Goal: Transaction & Acquisition: Purchase product/service

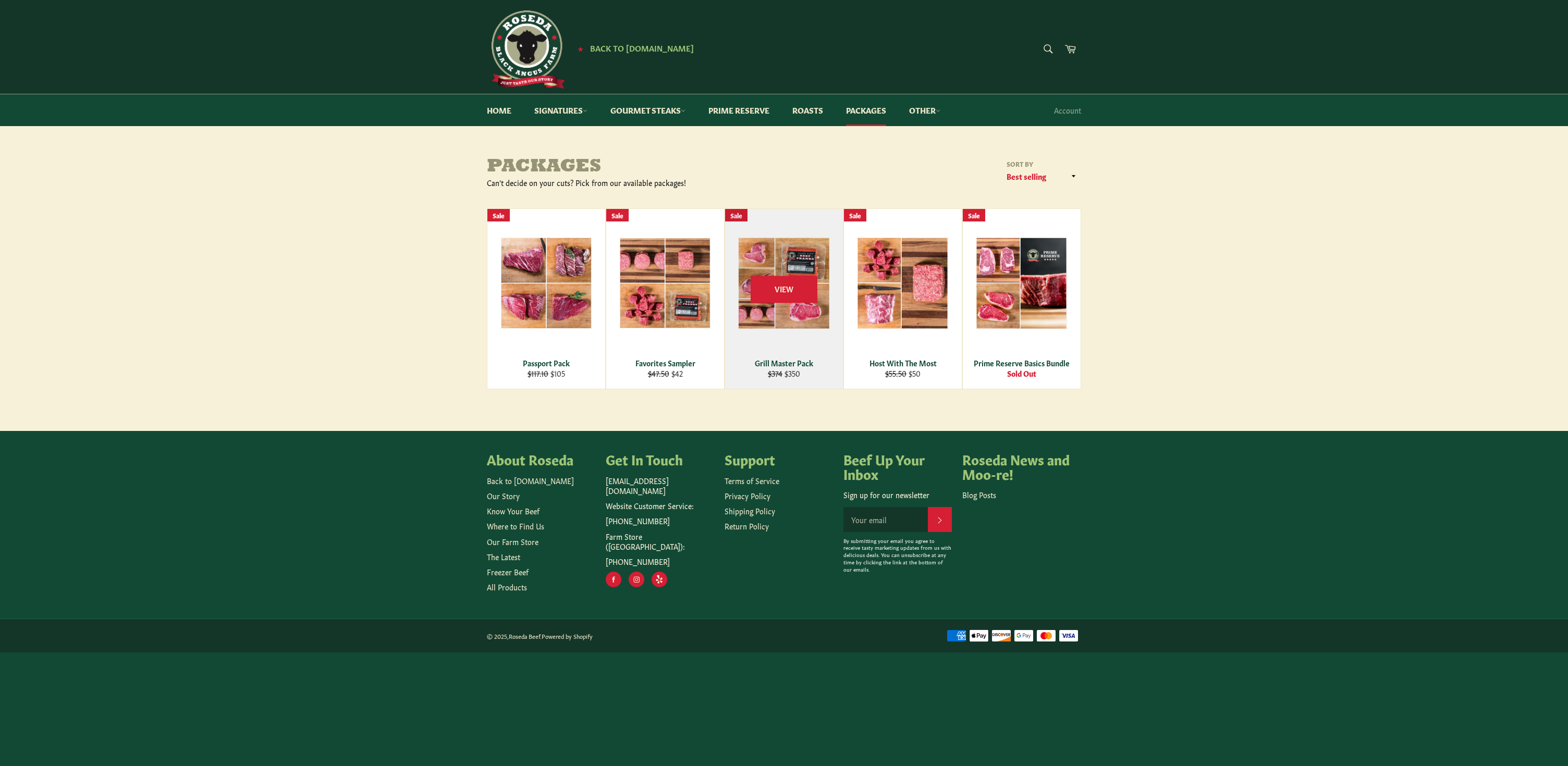
click at [810, 260] on div "View" at bounding box center [784, 298] width 118 height 180
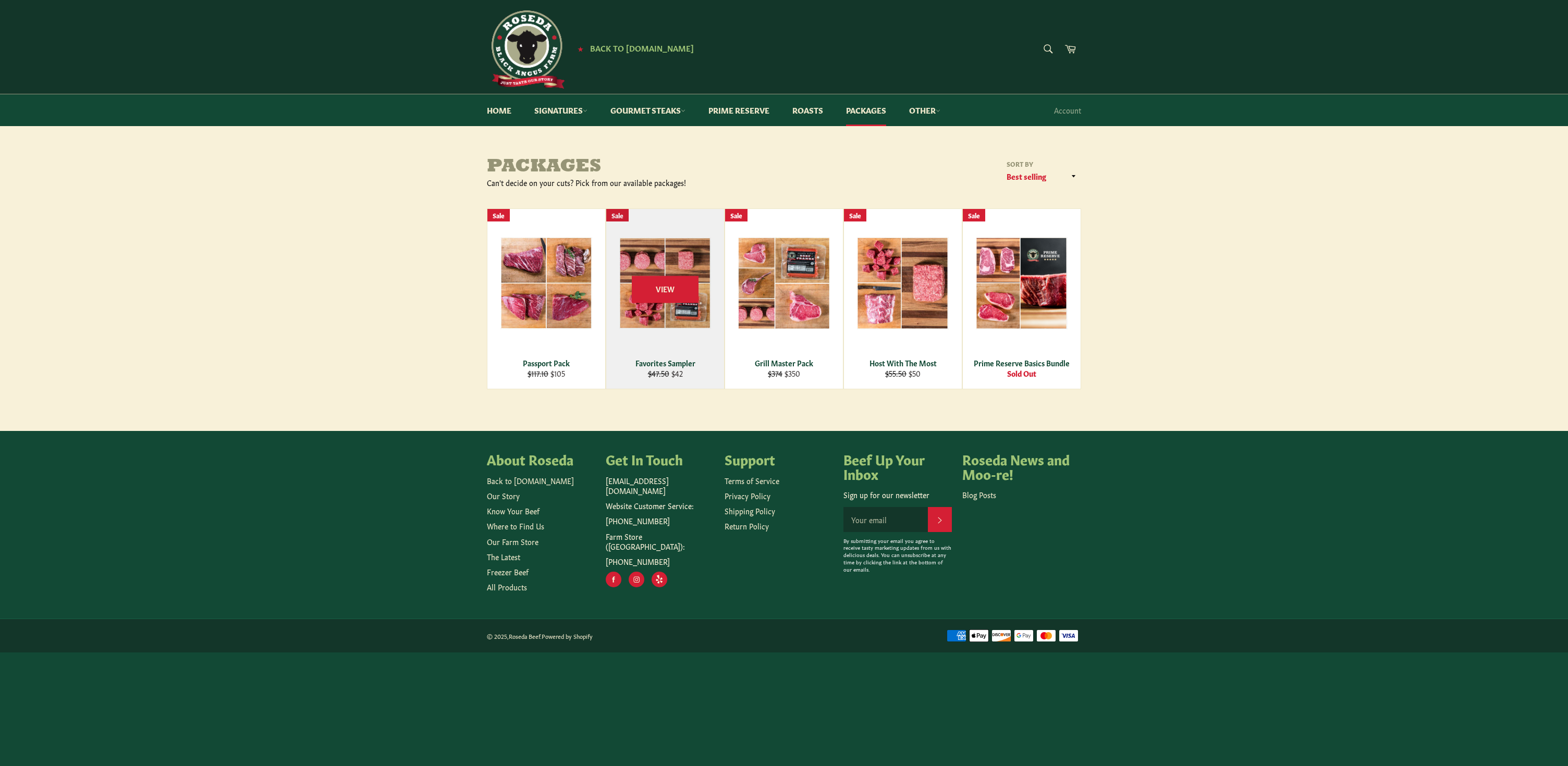
click at [709, 348] on div "View" at bounding box center [665, 298] width 118 height 180
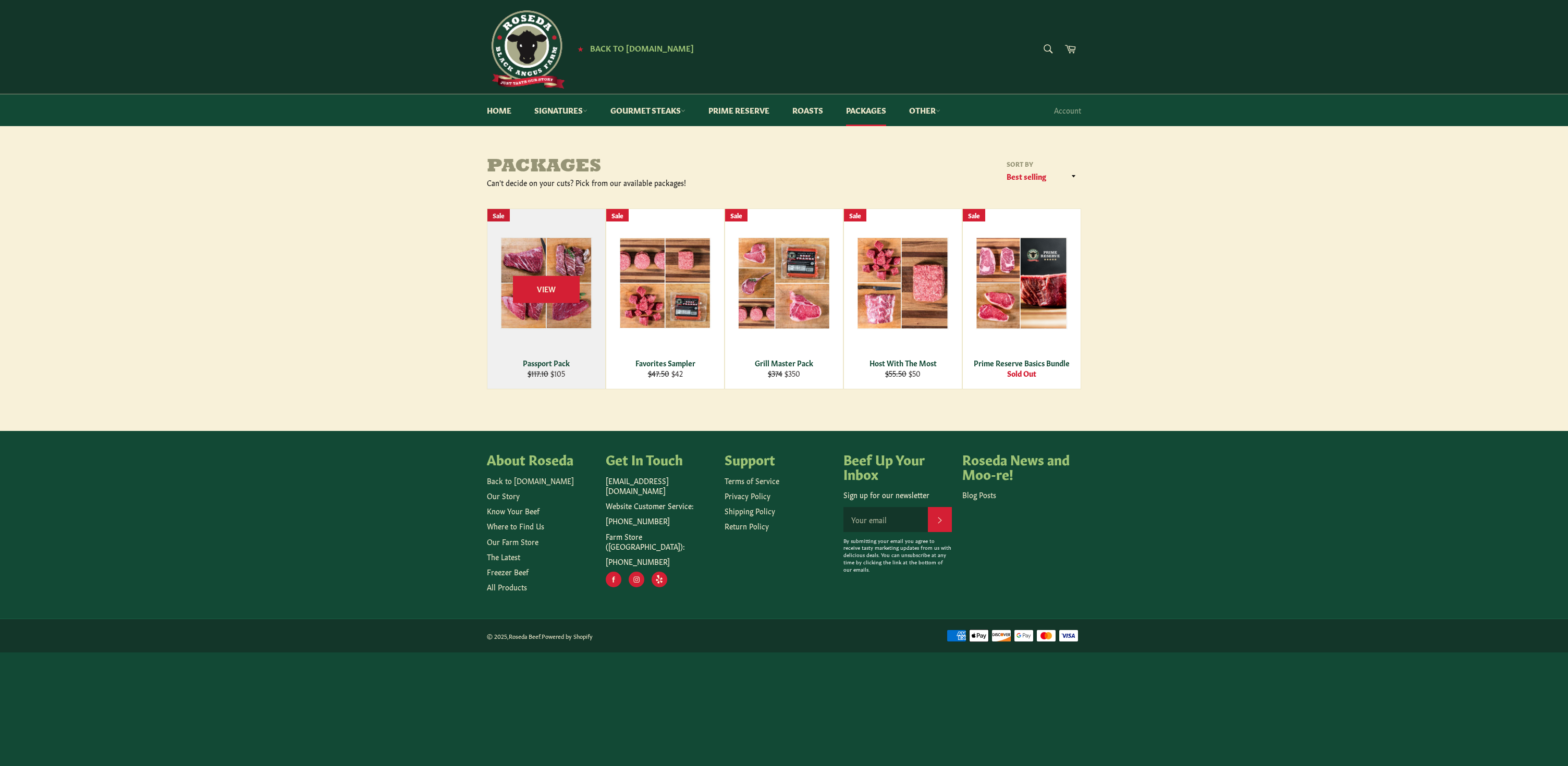
click at [562, 315] on div "View" at bounding box center [546, 298] width 118 height 180
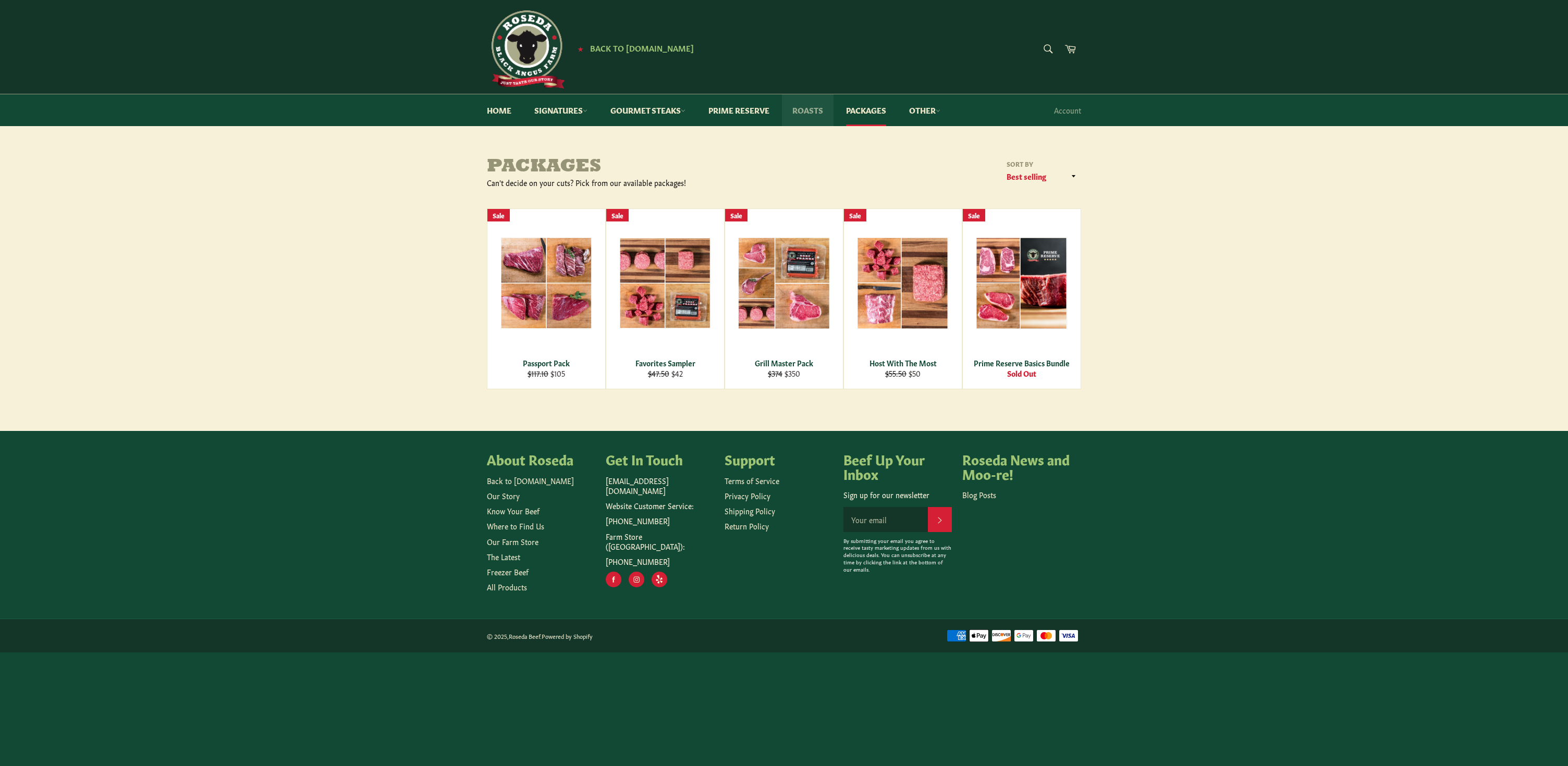
click at [818, 112] on link "Roasts" at bounding box center [808, 110] width 52 height 32
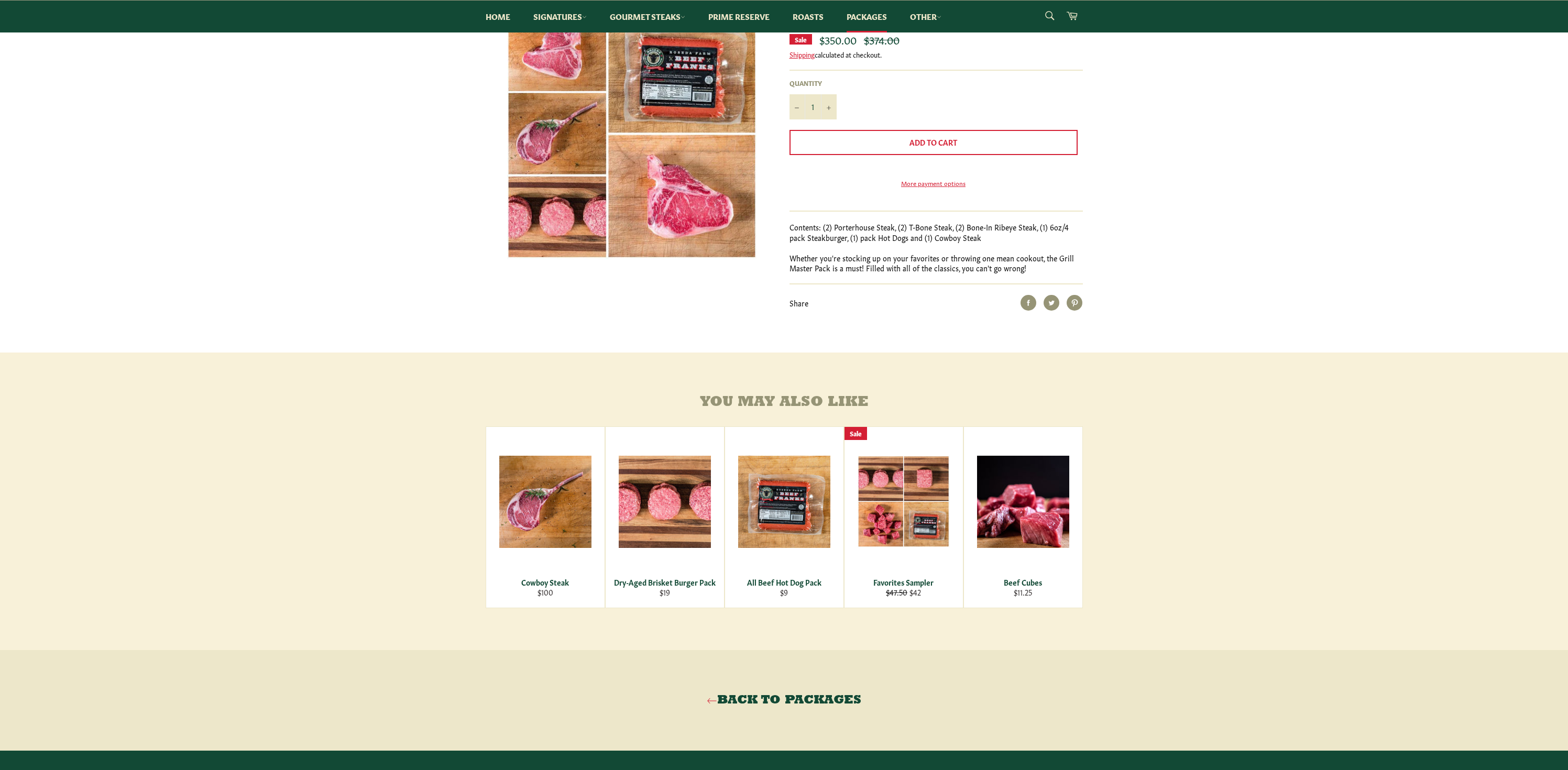
scroll to position [143, 0]
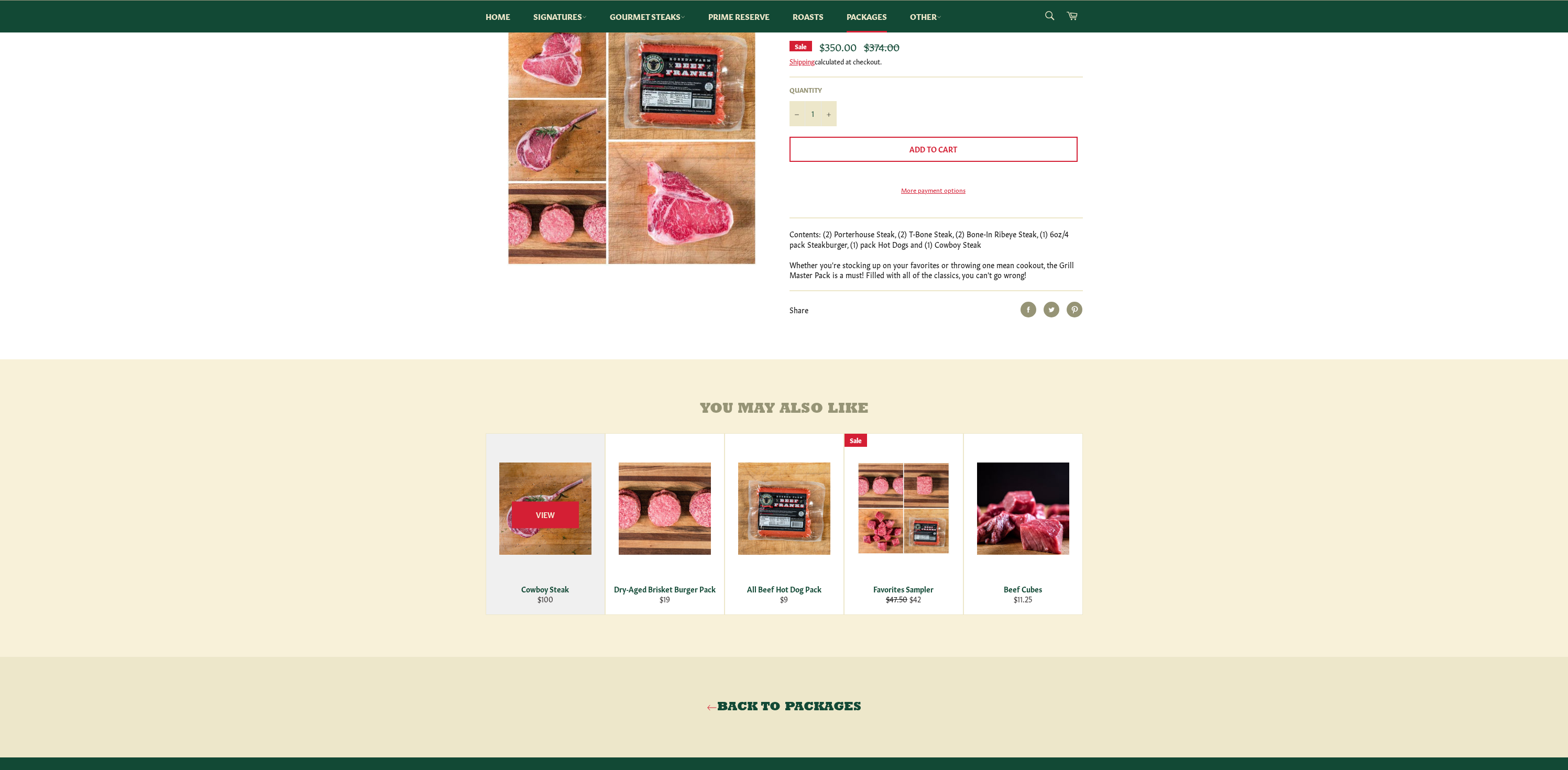
click at [558, 485] on div "View" at bounding box center [545, 524] width 119 height 181
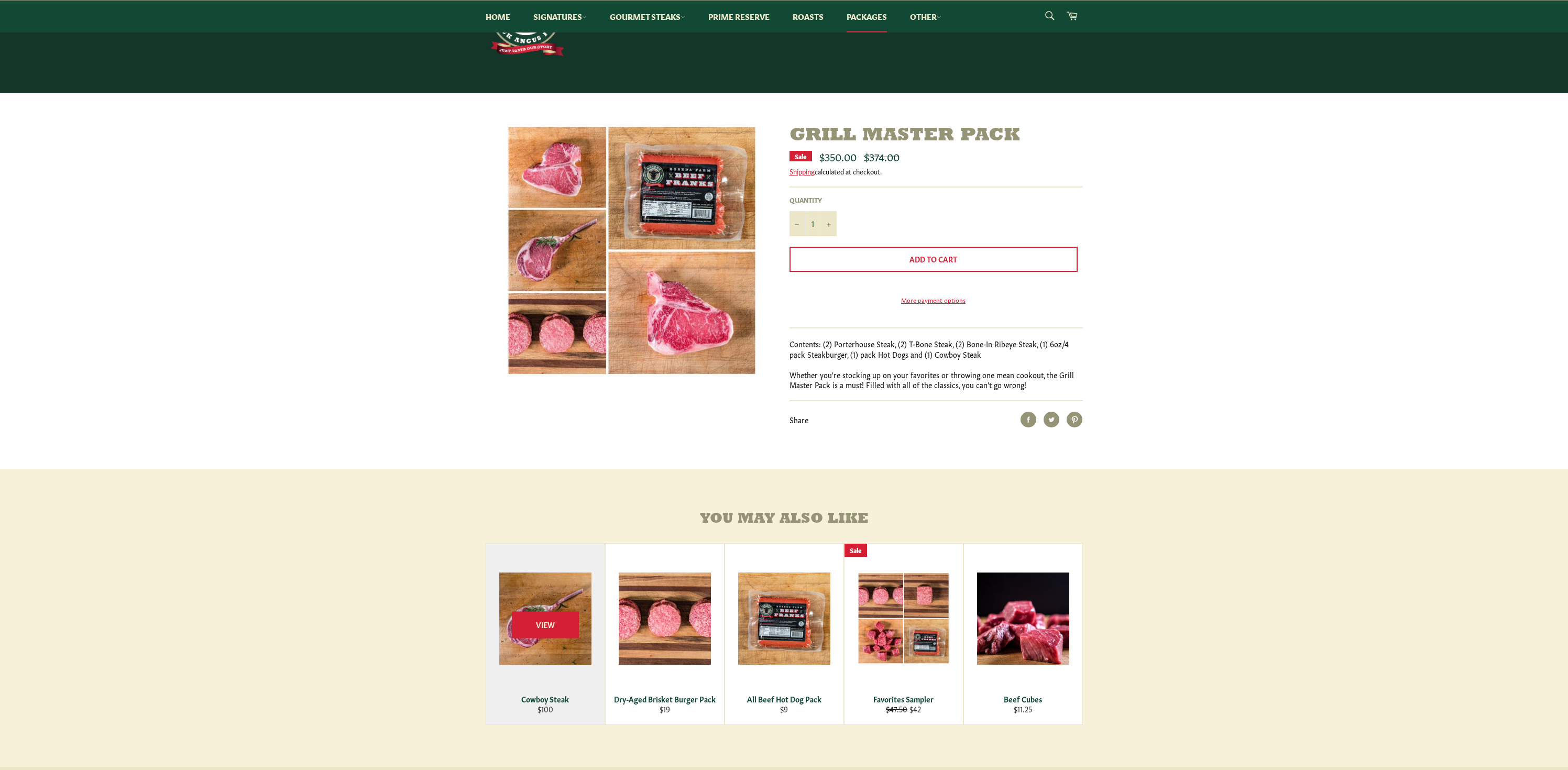
scroll to position [0, 0]
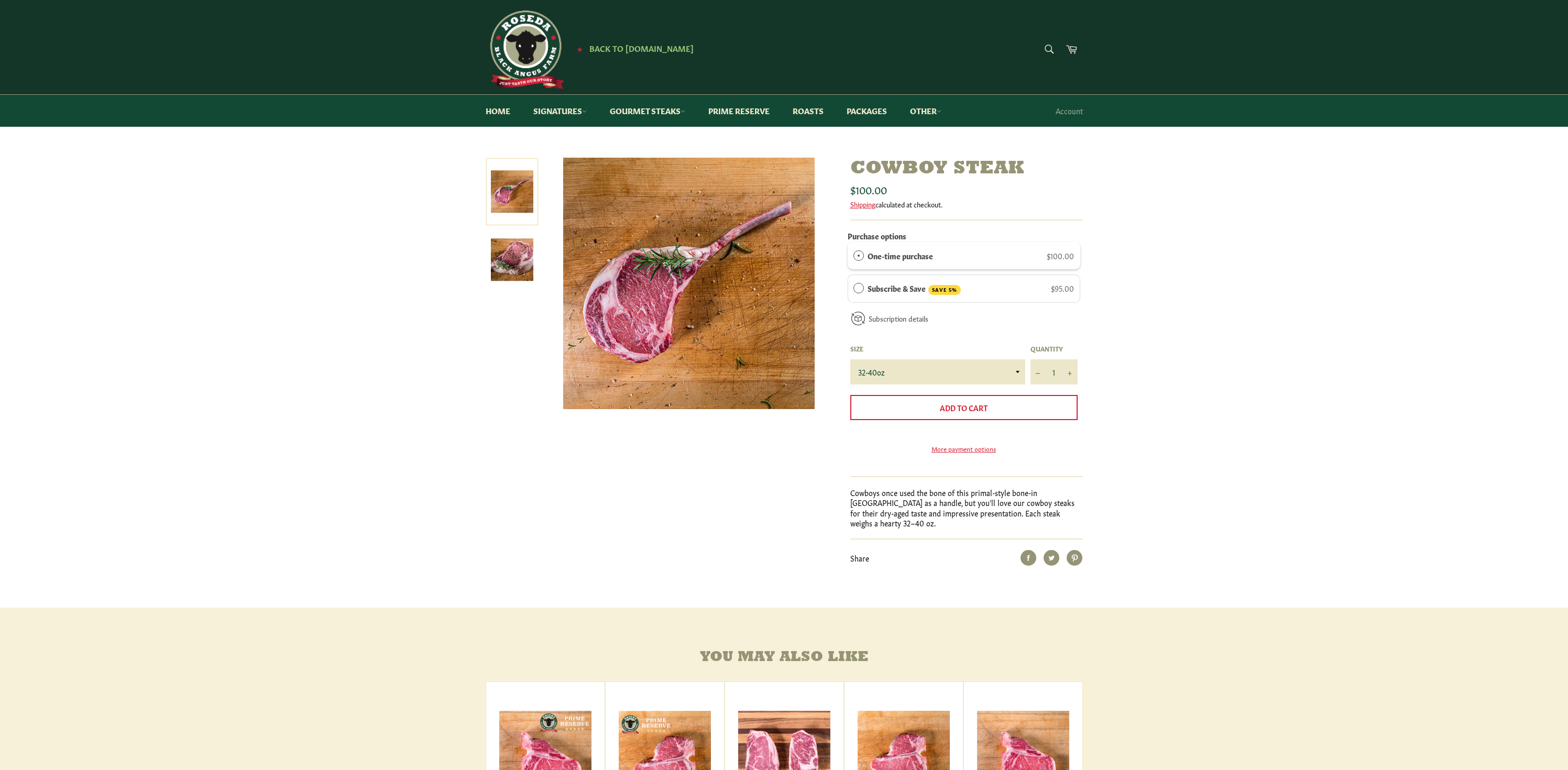
click at [1137, 477] on div "Cowboy Steak Sale Regular price $100.00 Shipping calculated at checkout. Purcha…" at bounding box center [784, 383] width 1568 height 450
click at [519, 265] on img at bounding box center [512, 260] width 43 height 43
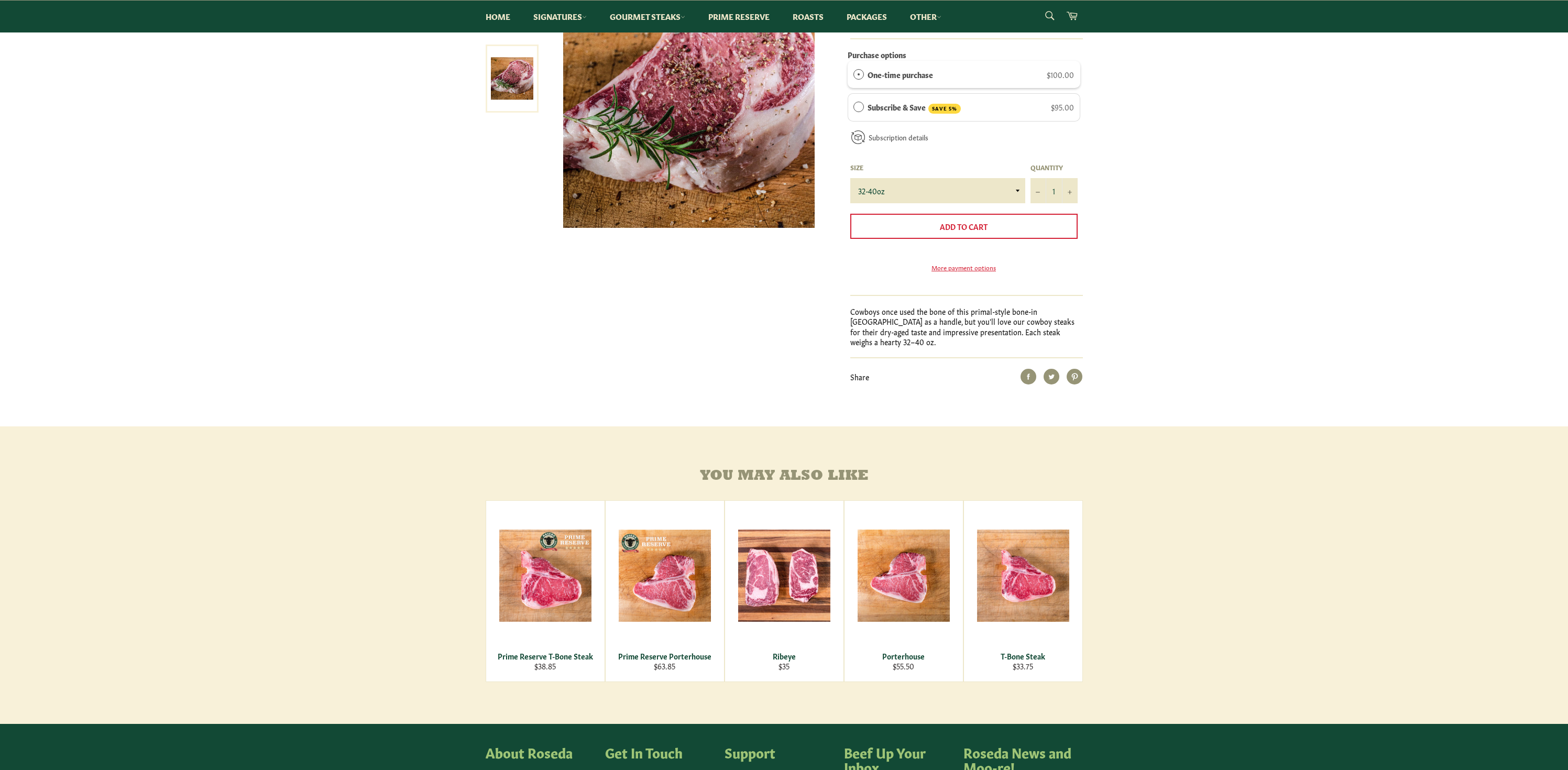
scroll to position [289, 0]
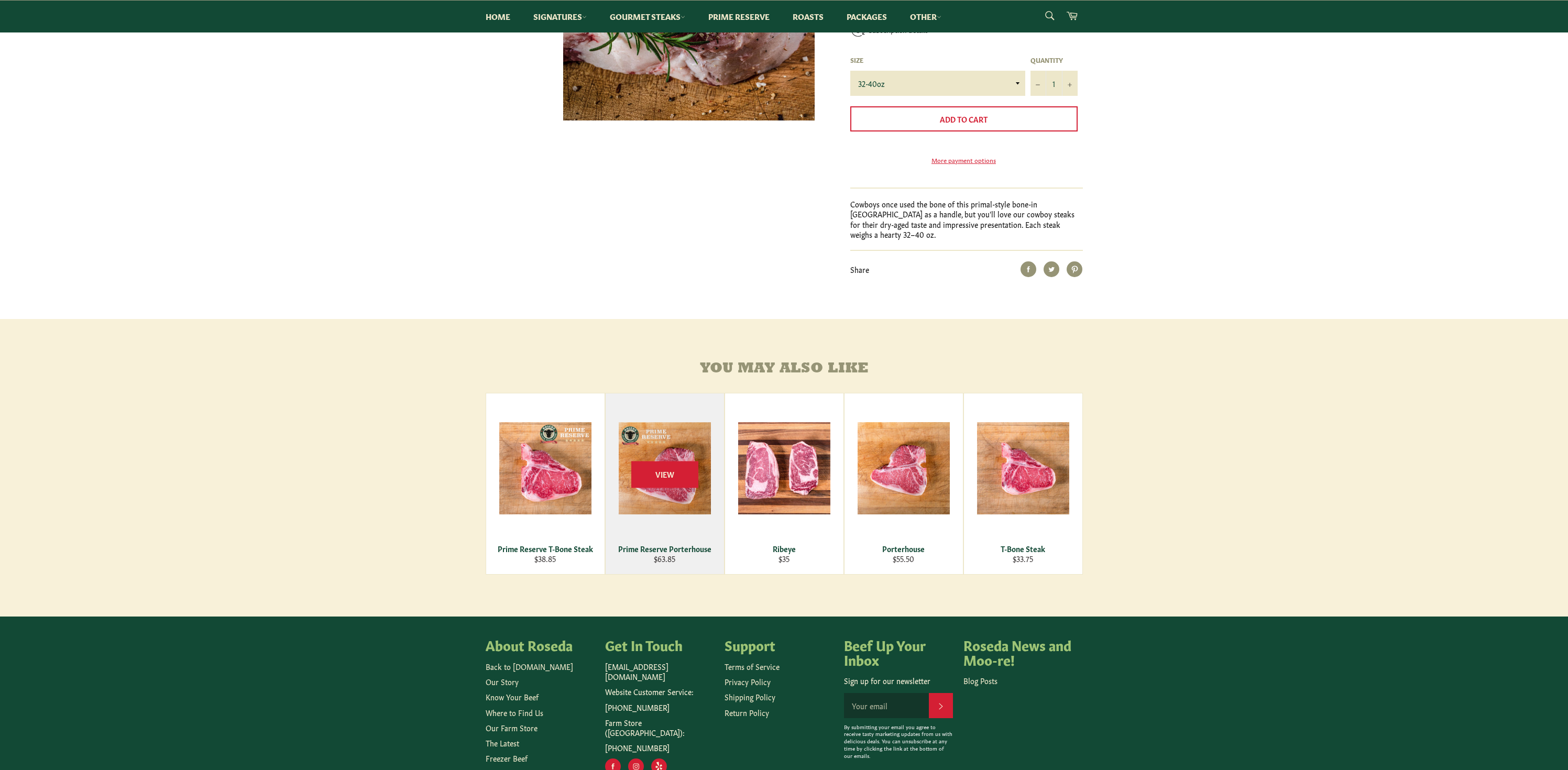
click at [684, 452] on div "View" at bounding box center [665, 483] width 119 height 181
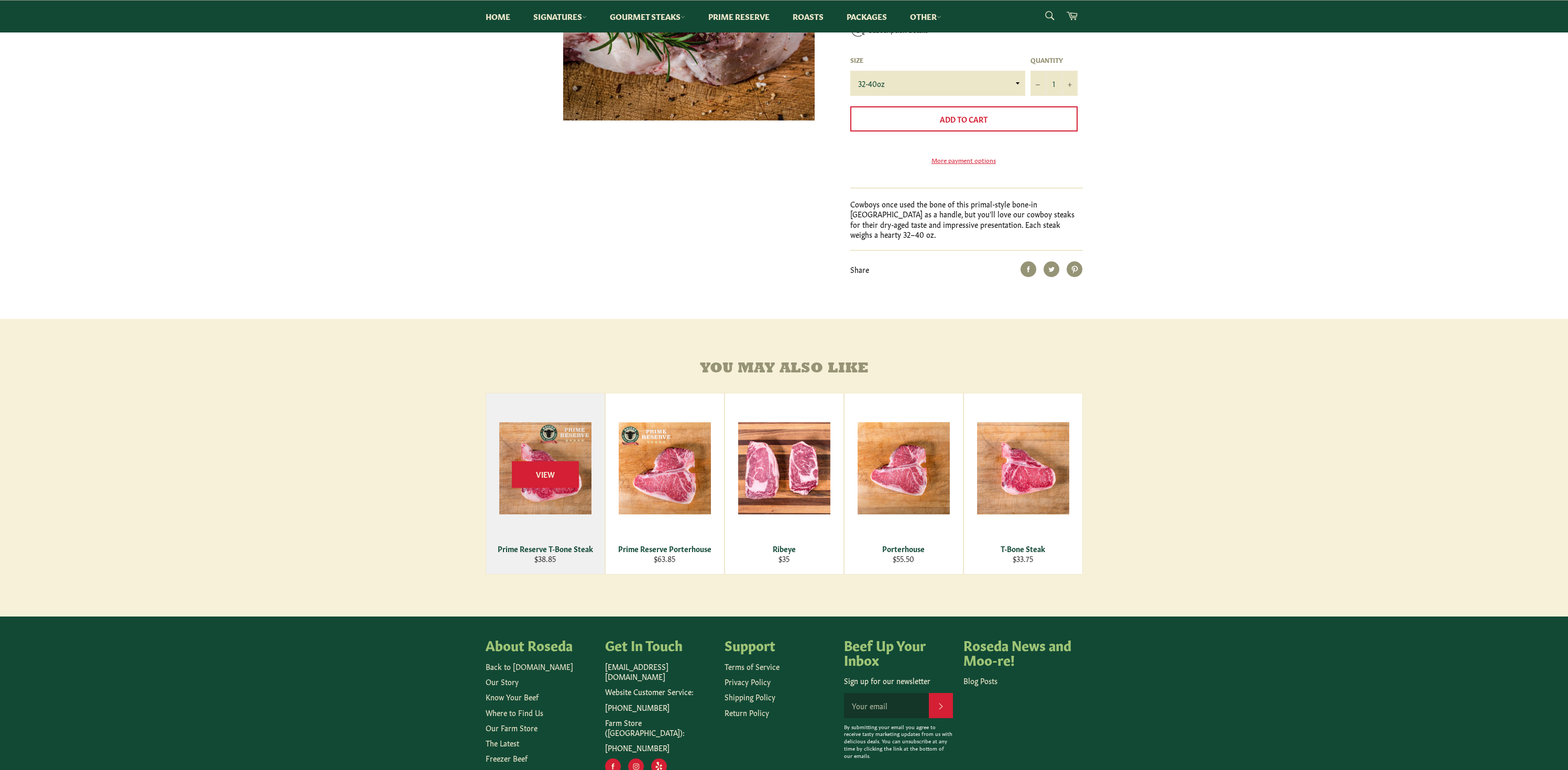
click at [551, 466] on div "View" at bounding box center [545, 483] width 119 height 181
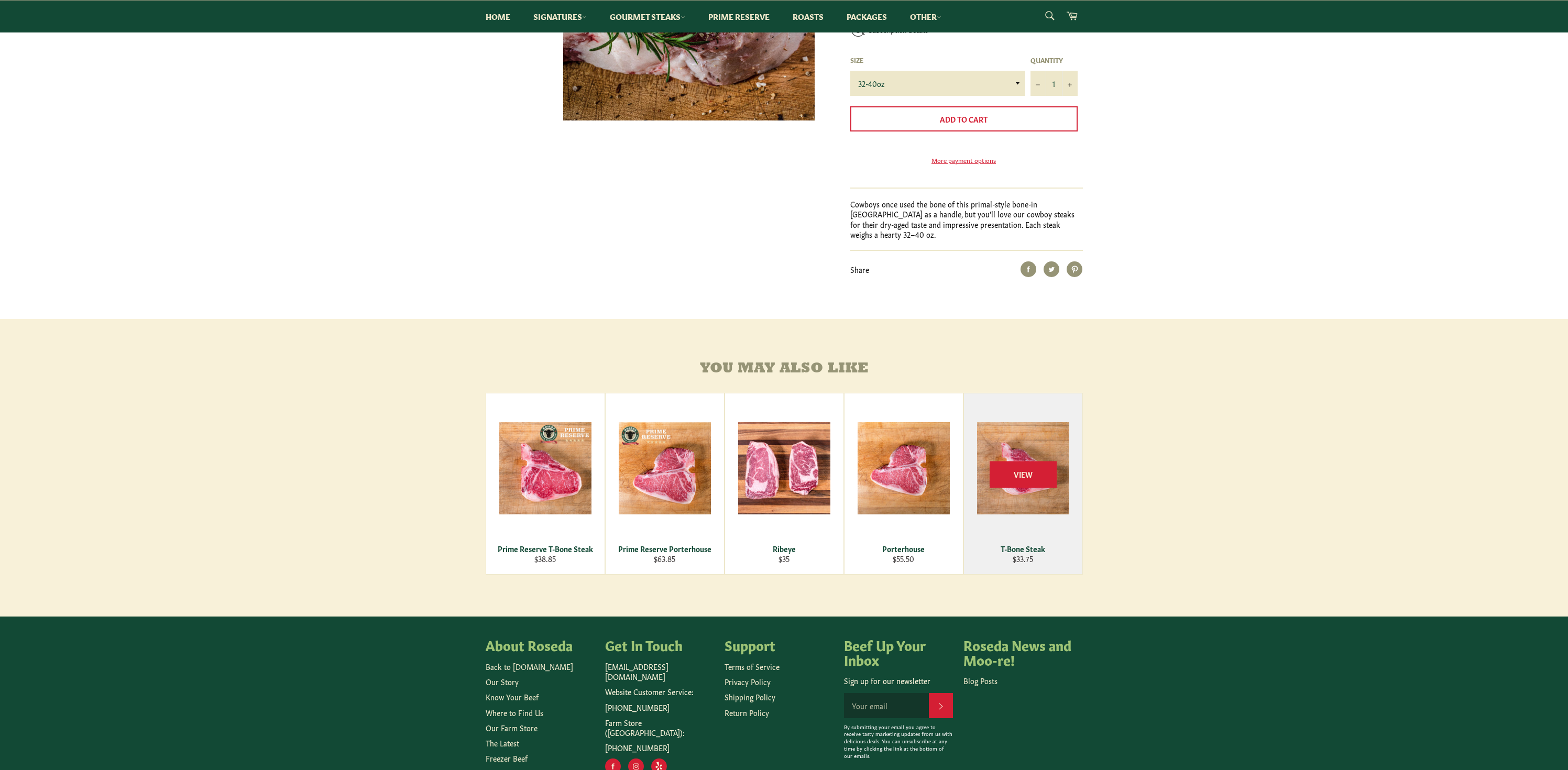
click at [1046, 513] on div "View" at bounding box center [1023, 483] width 119 height 181
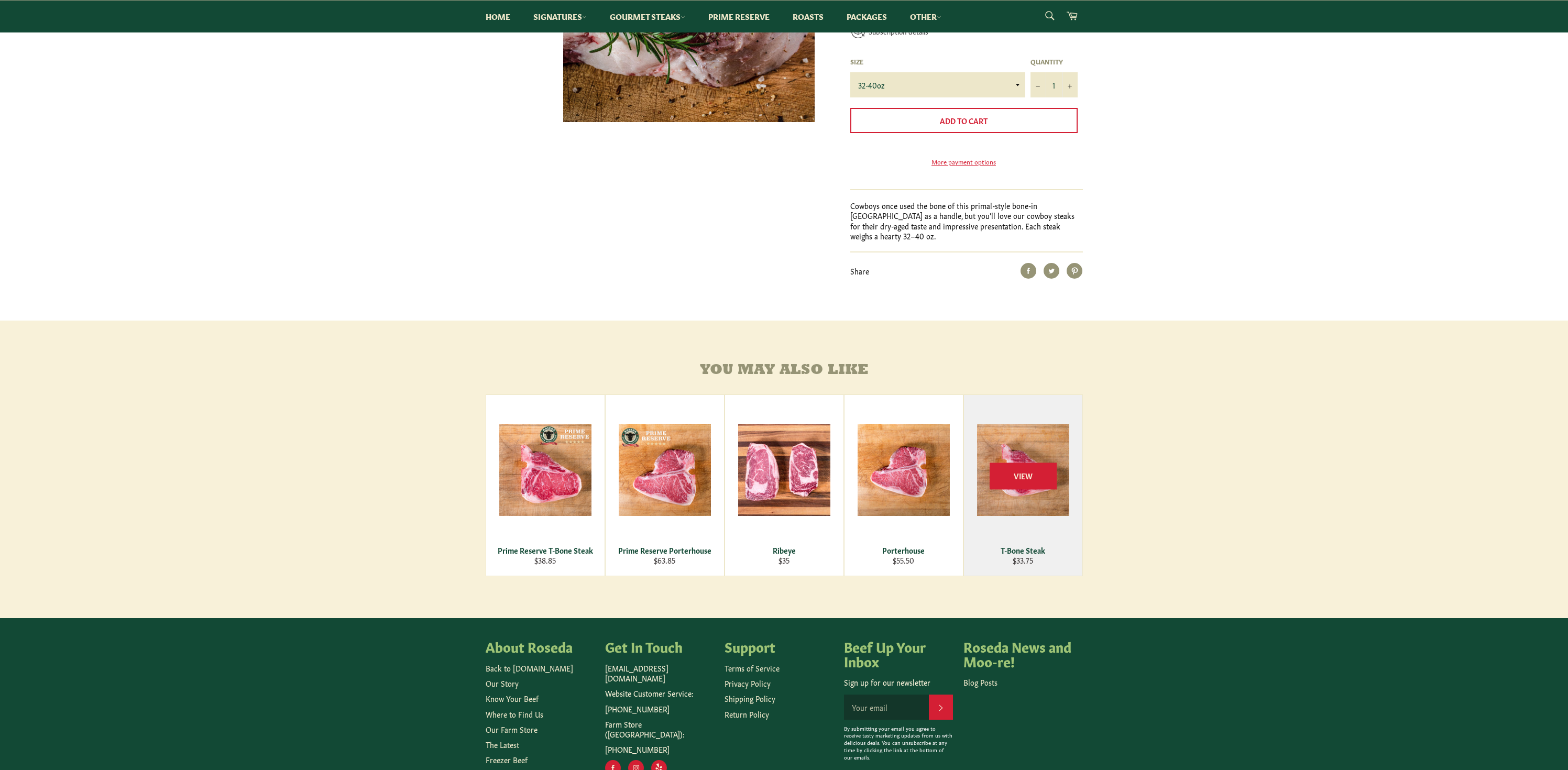
scroll to position [341, 0]
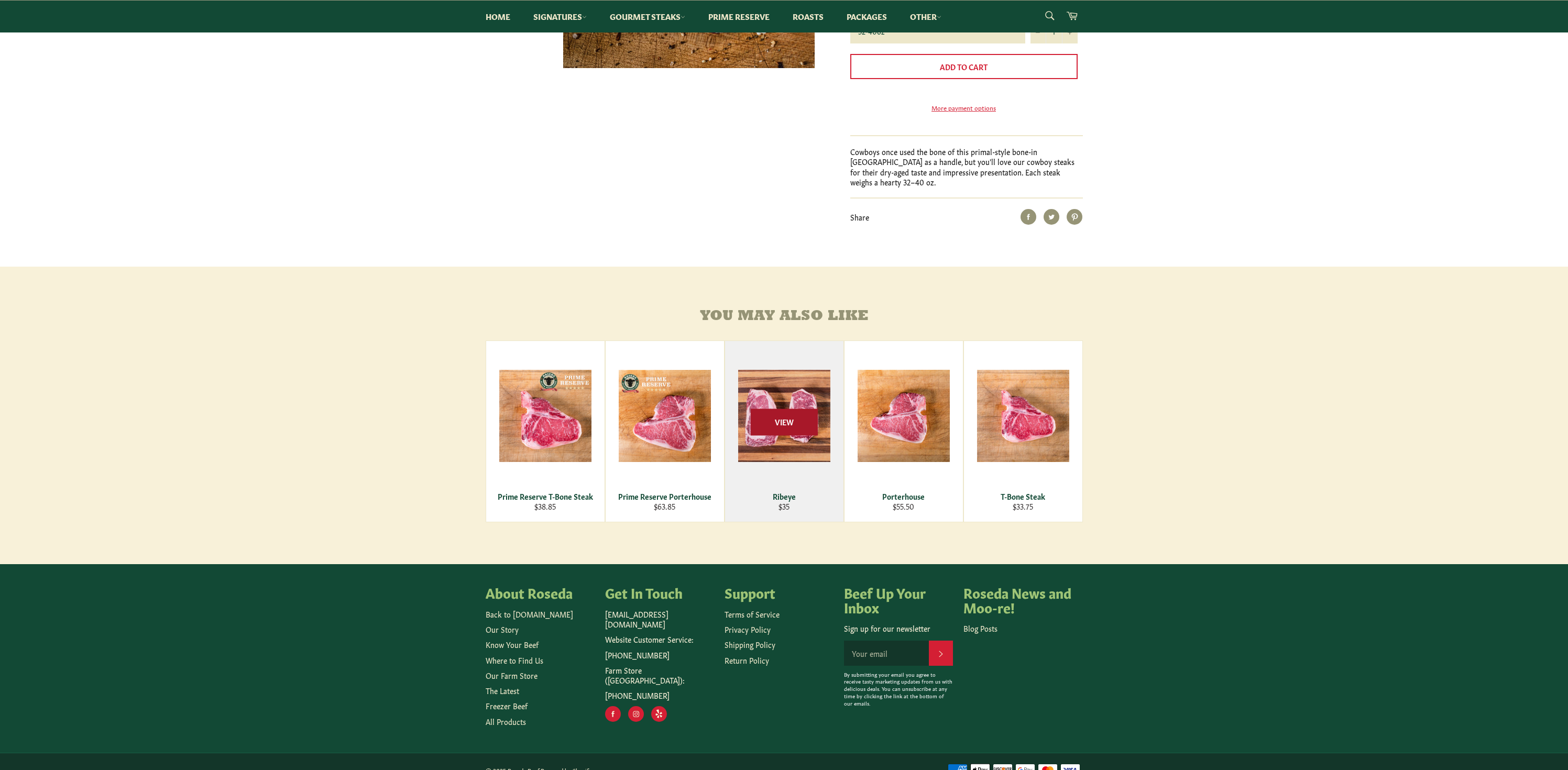
click at [772, 421] on span "View" at bounding box center [784, 422] width 67 height 27
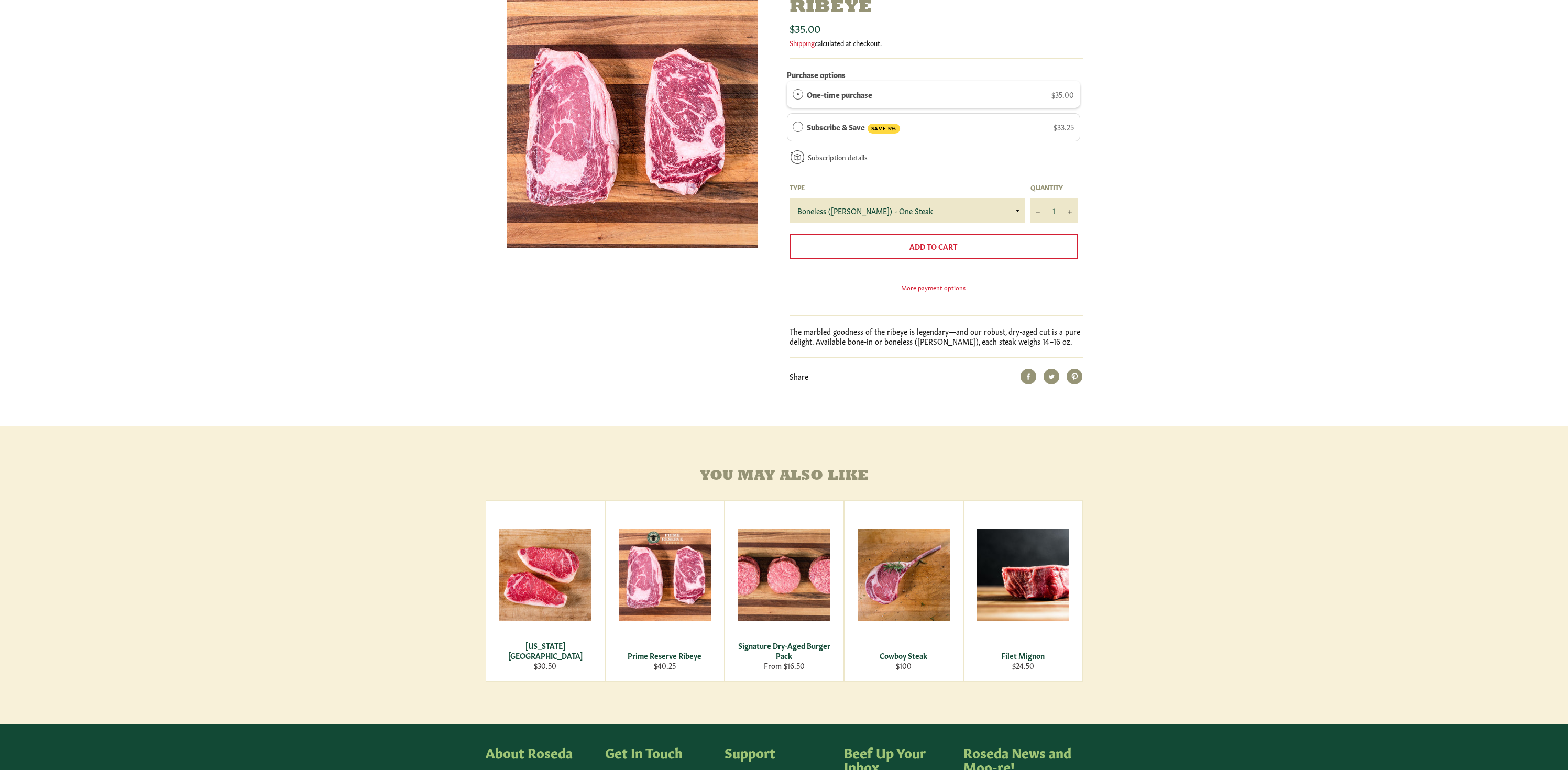
scroll to position [270, 0]
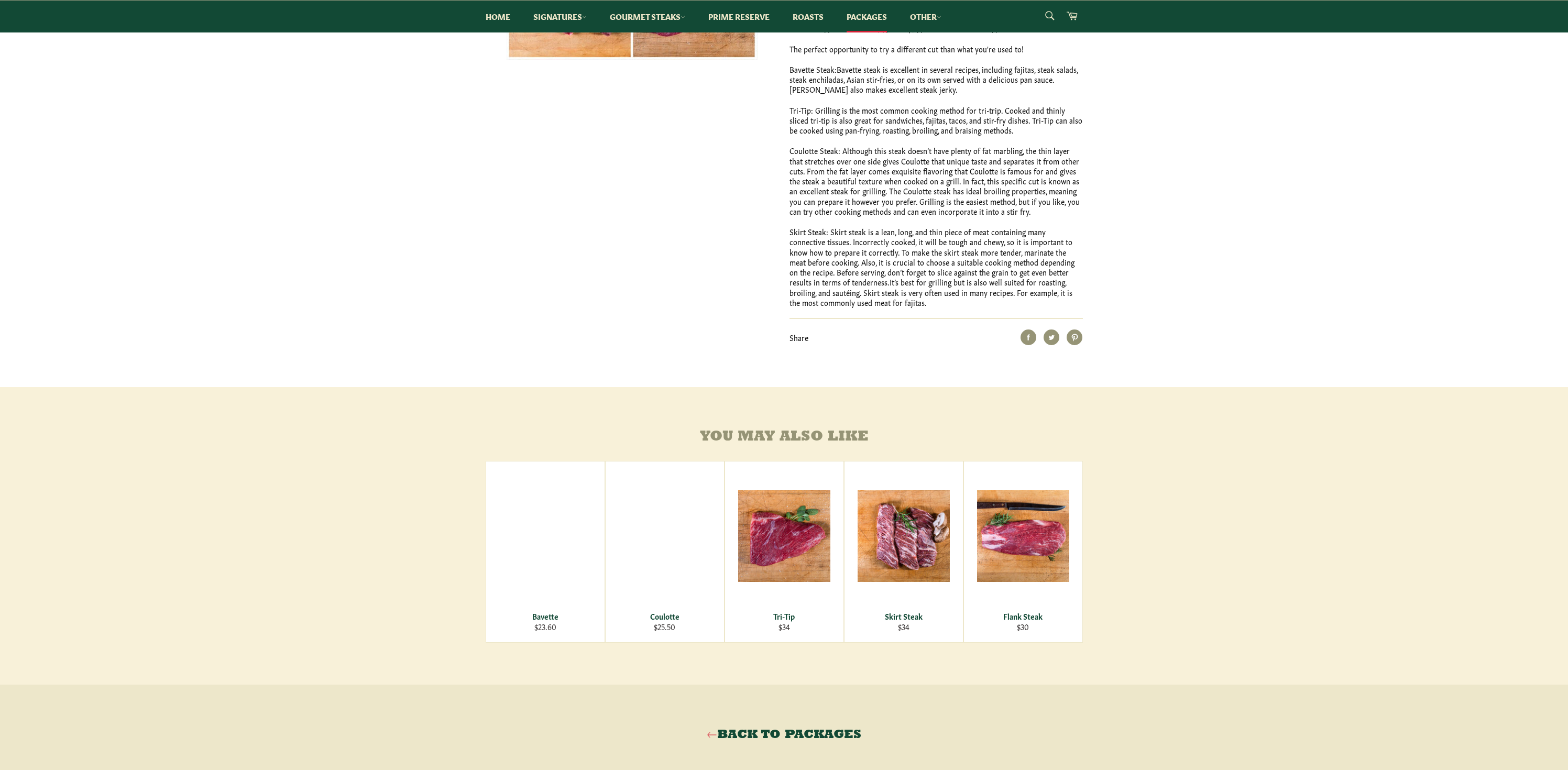
scroll to position [356, 0]
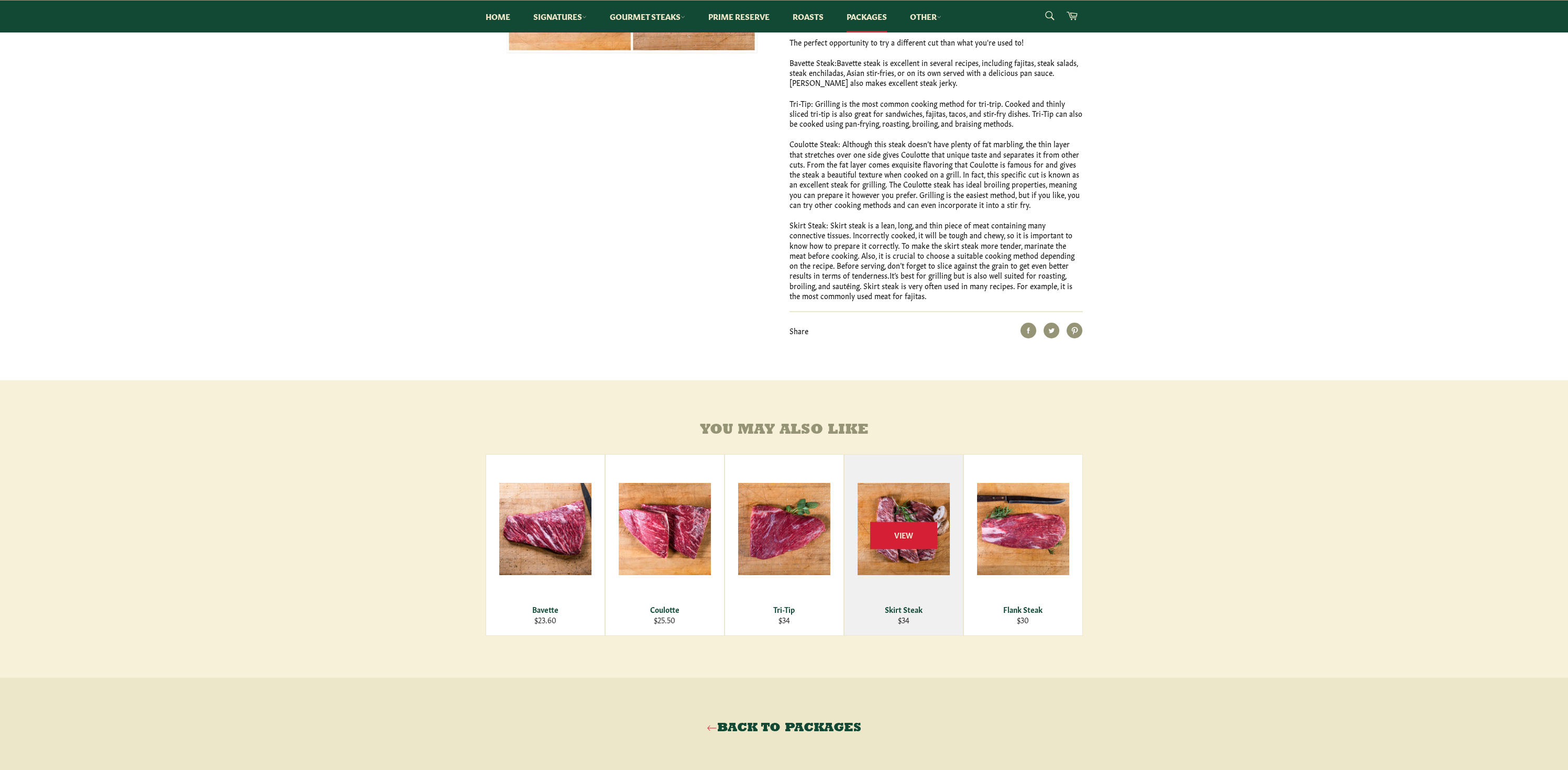
click at [932, 535] on div "View" at bounding box center [903, 545] width 119 height 181
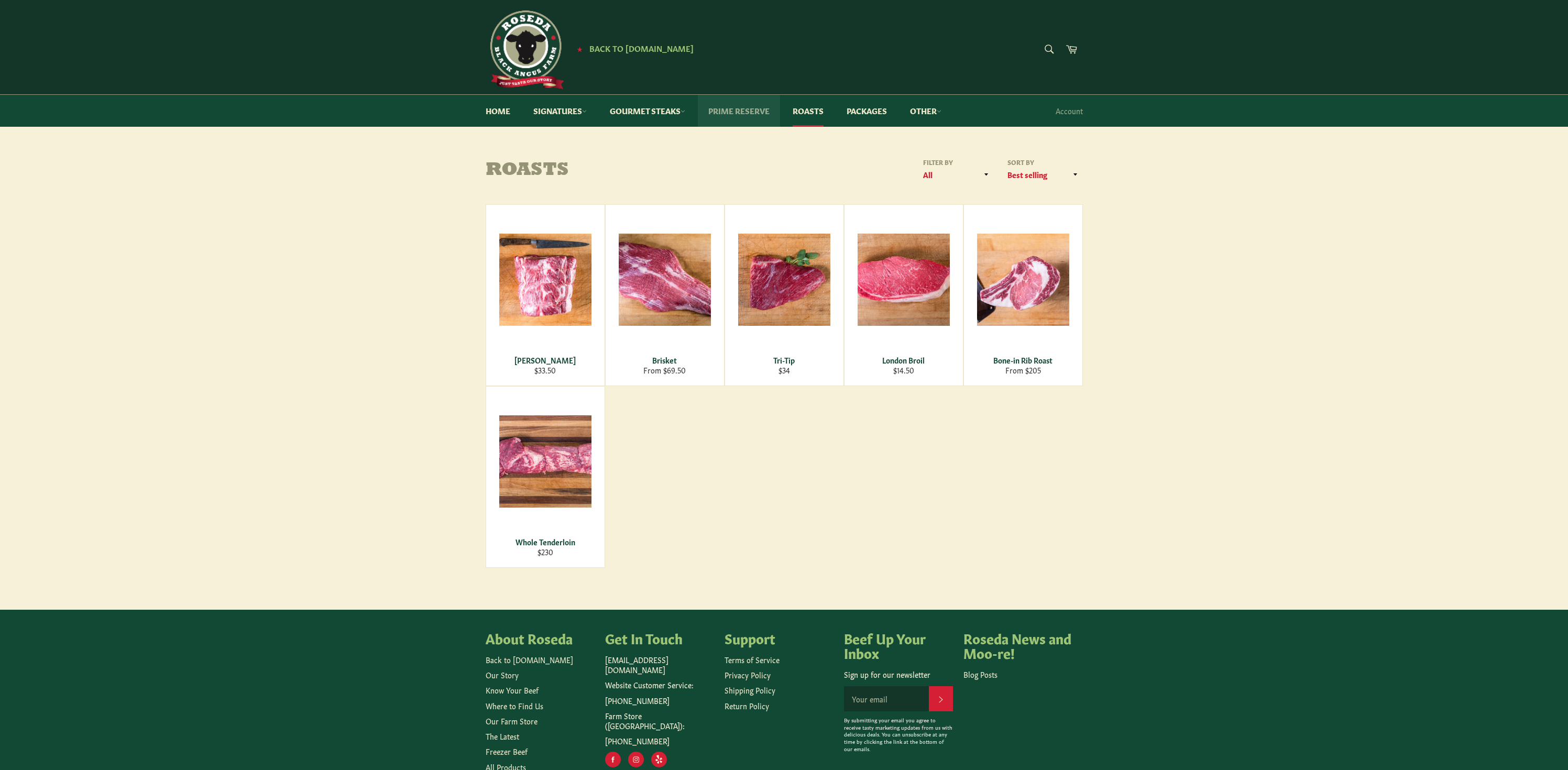
click at [727, 109] on link "Prime Reserve" at bounding box center [738, 110] width 82 height 32
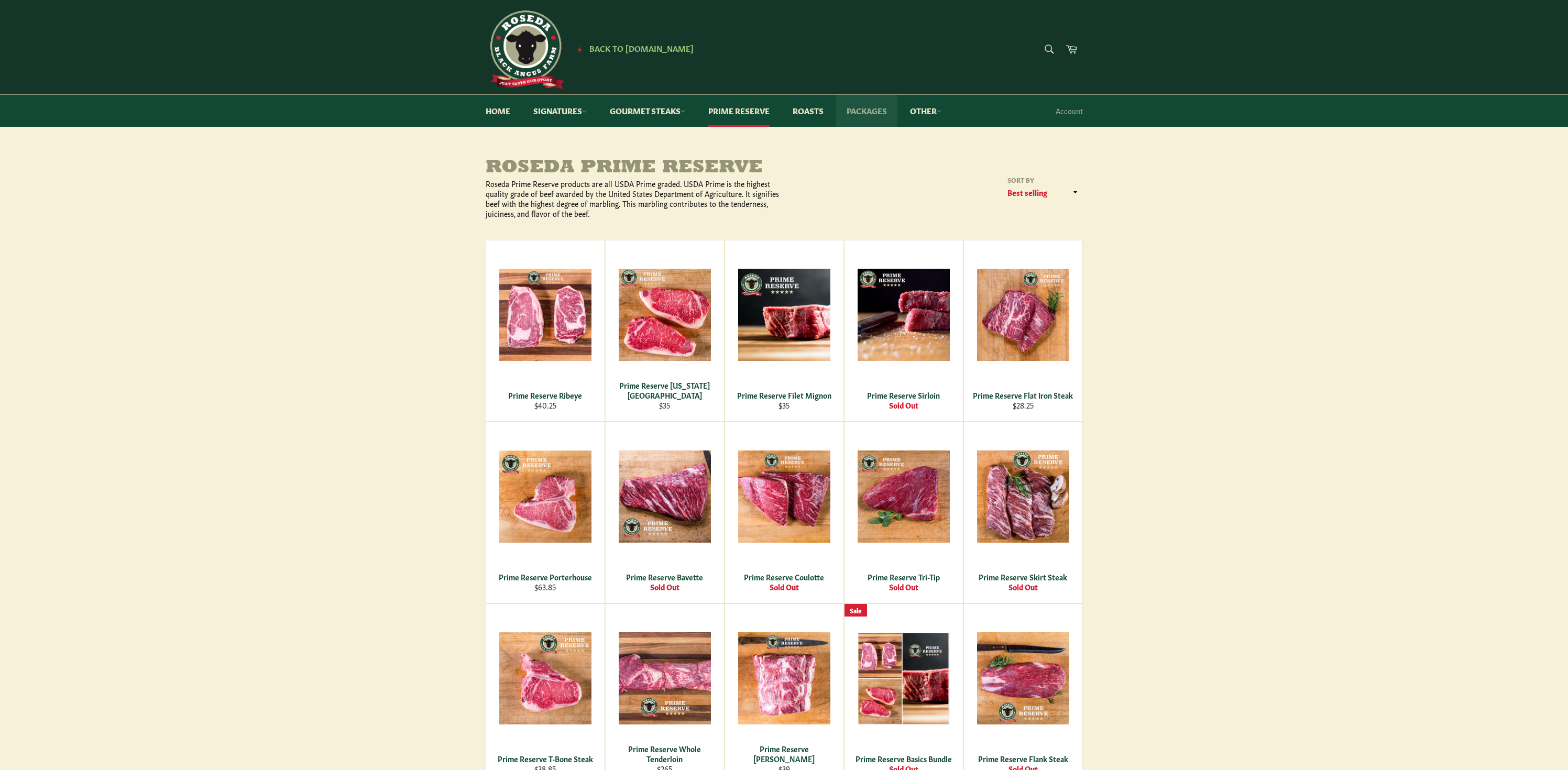
click at [865, 115] on link "Packages" at bounding box center [866, 110] width 61 height 32
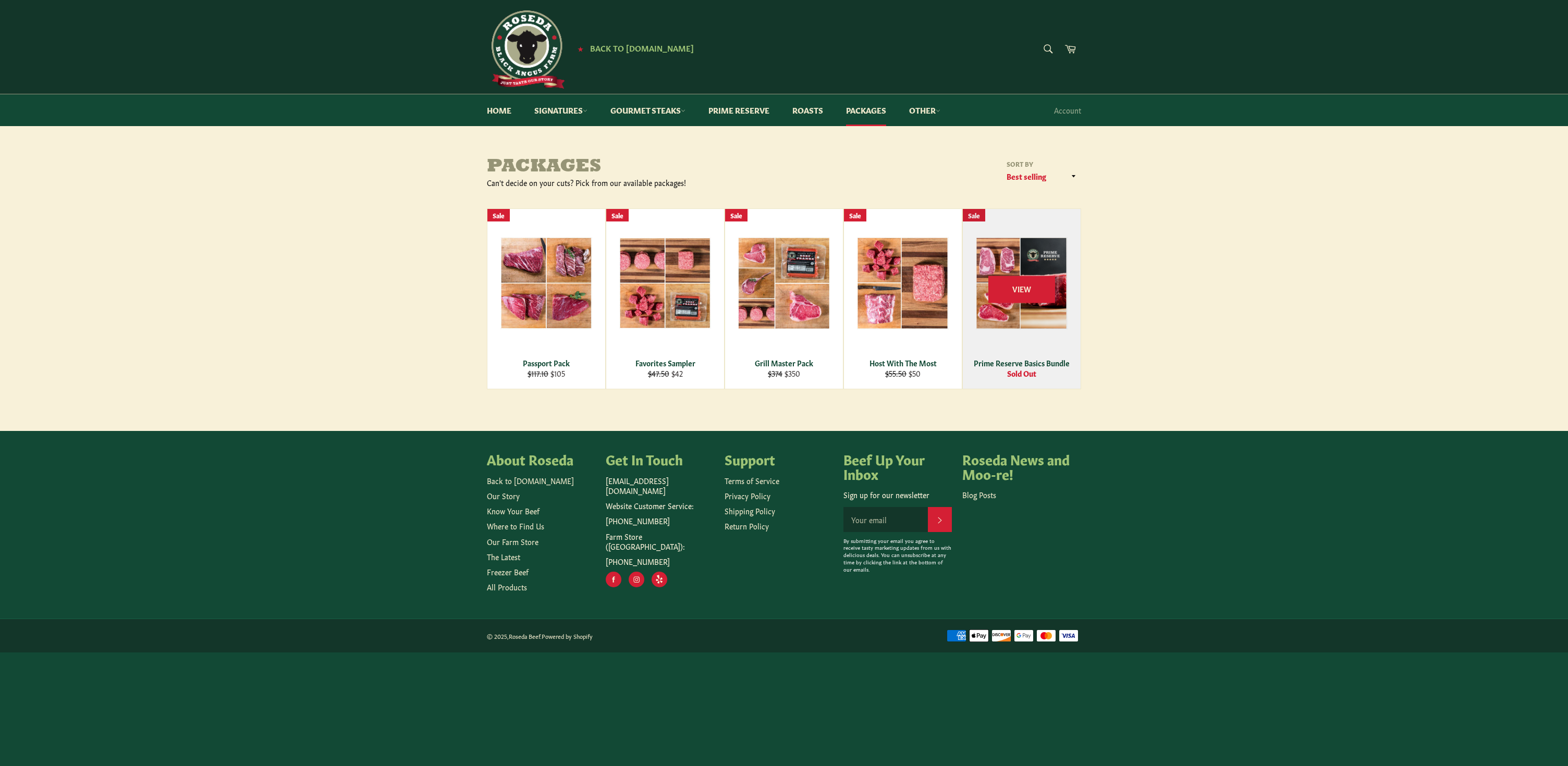
click at [1011, 325] on div "View" at bounding box center [1021, 298] width 118 height 180
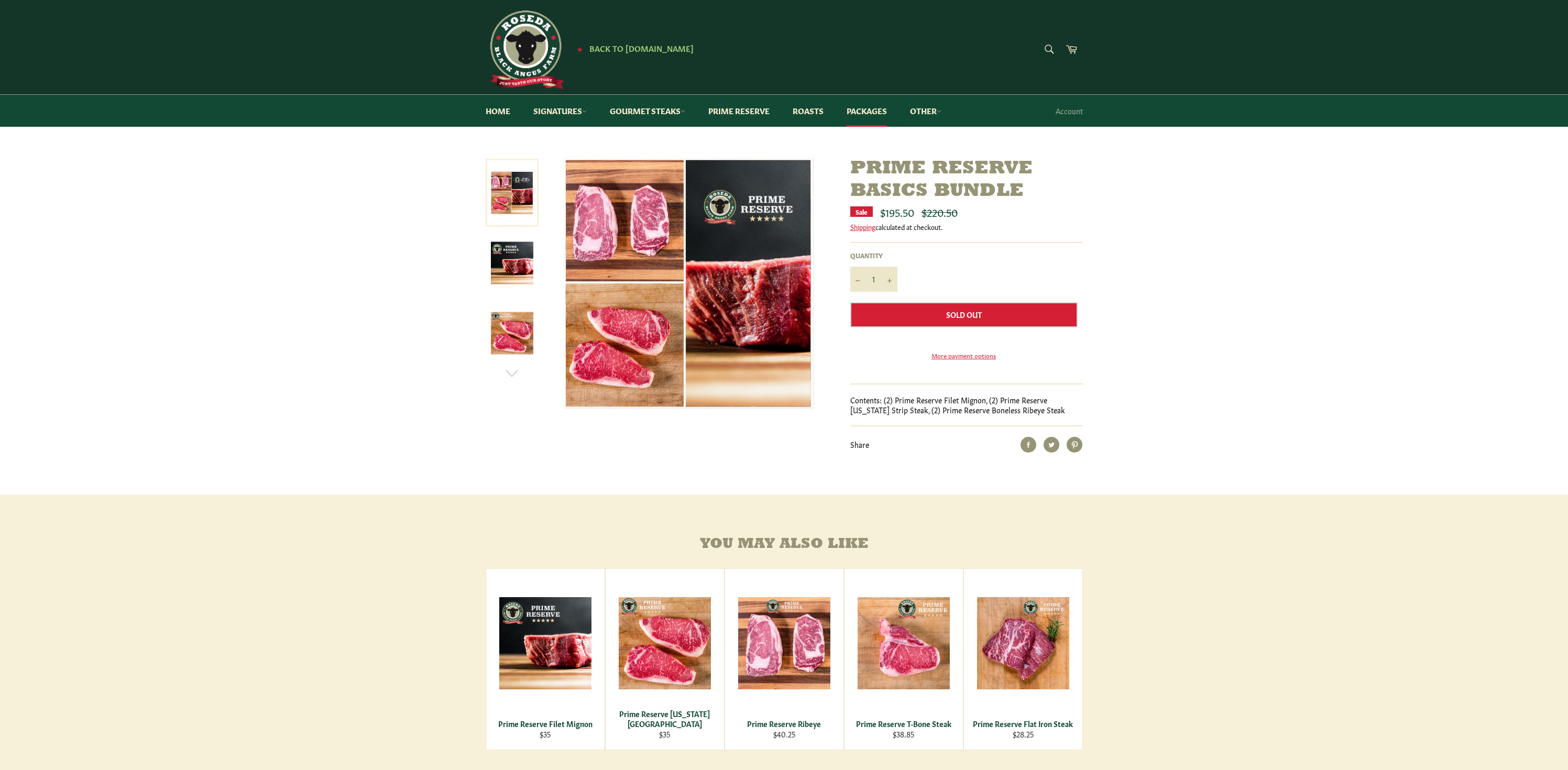
click at [523, 267] on img at bounding box center [512, 264] width 43 height 43
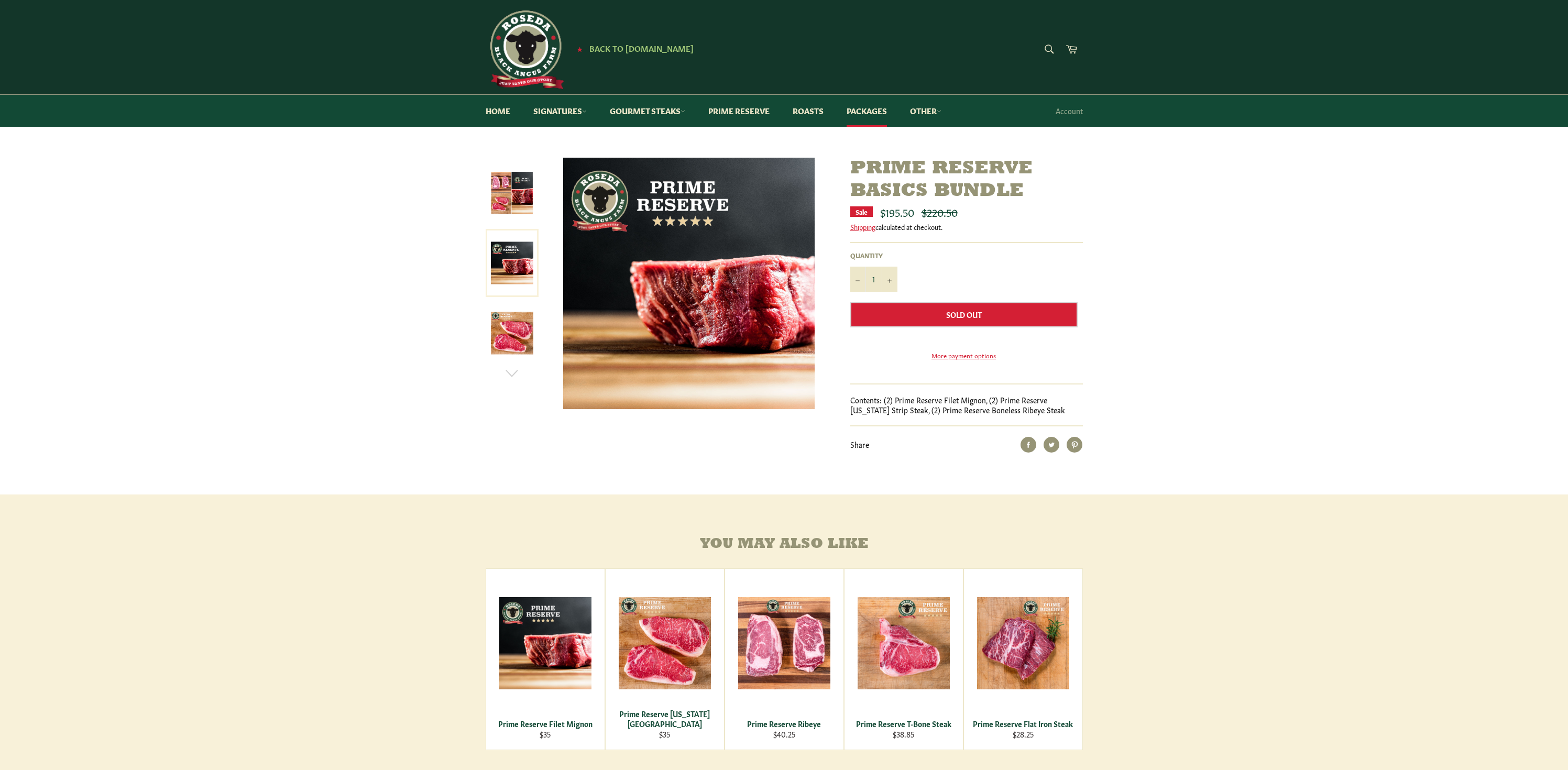
click at [515, 333] on img at bounding box center [512, 333] width 43 height 43
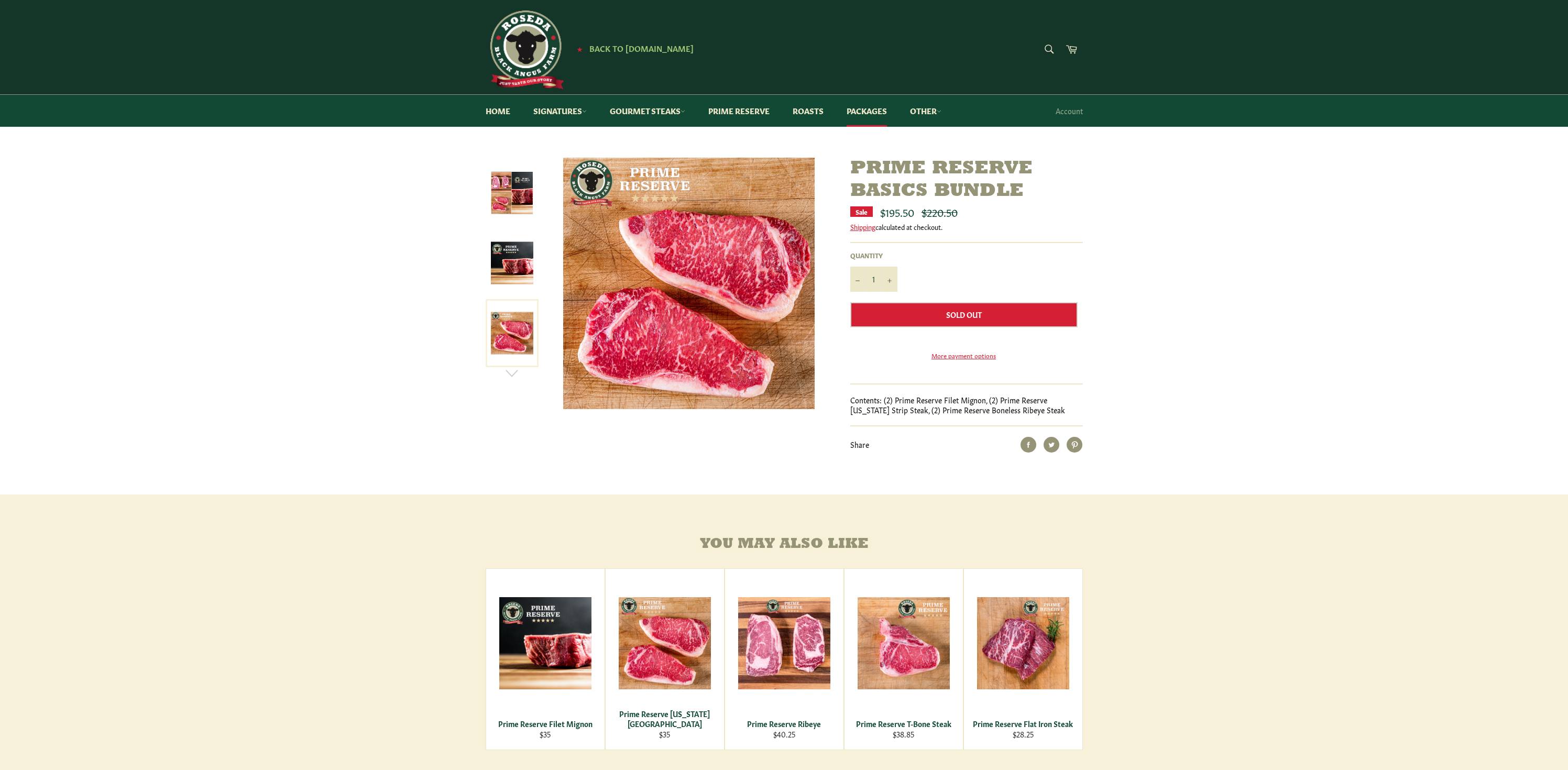
click at [1200, 303] on div "1" at bounding box center [784, 326] width 1568 height 337
click at [764, 112] on link "Prime Reserve" at bounding box center [738, 110] width 82 height 32
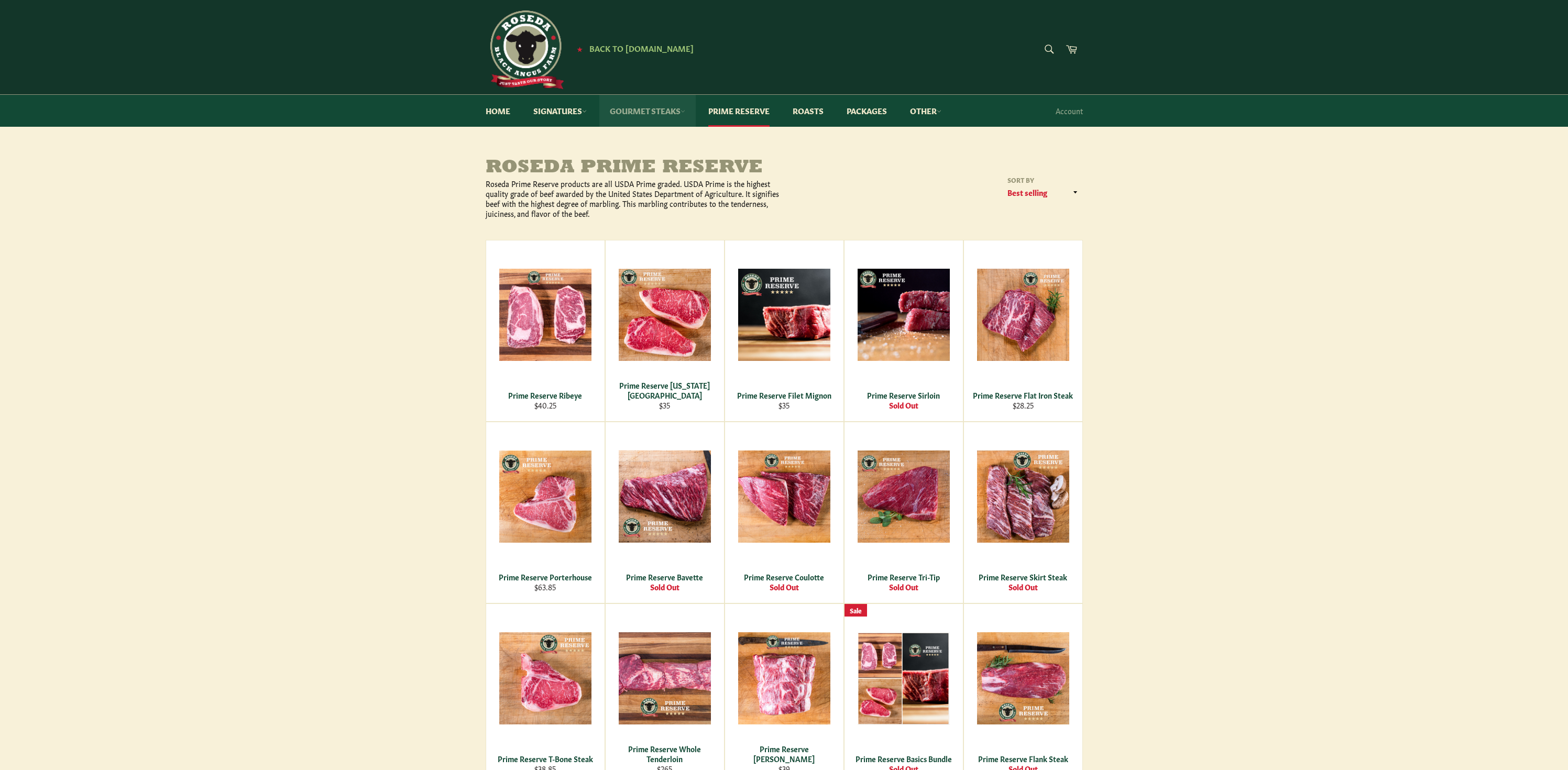
click at [635, 107] on link "Gourmet Steaks" at bounding box center [647, 110] width 97 height 32
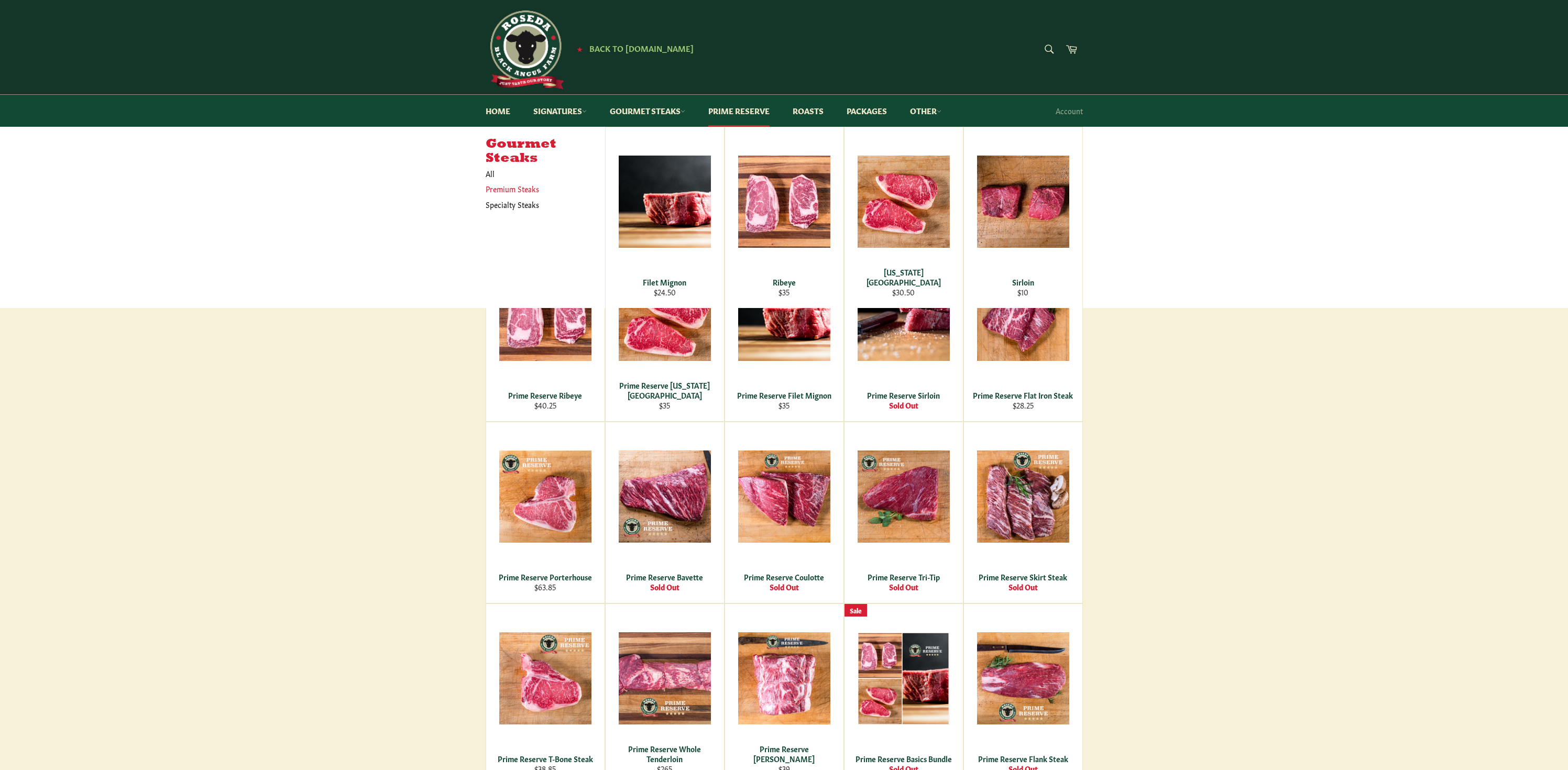
click at [501, 185] on link "Premium Steaks" at bounding box center [537, 189] width 114 height 15
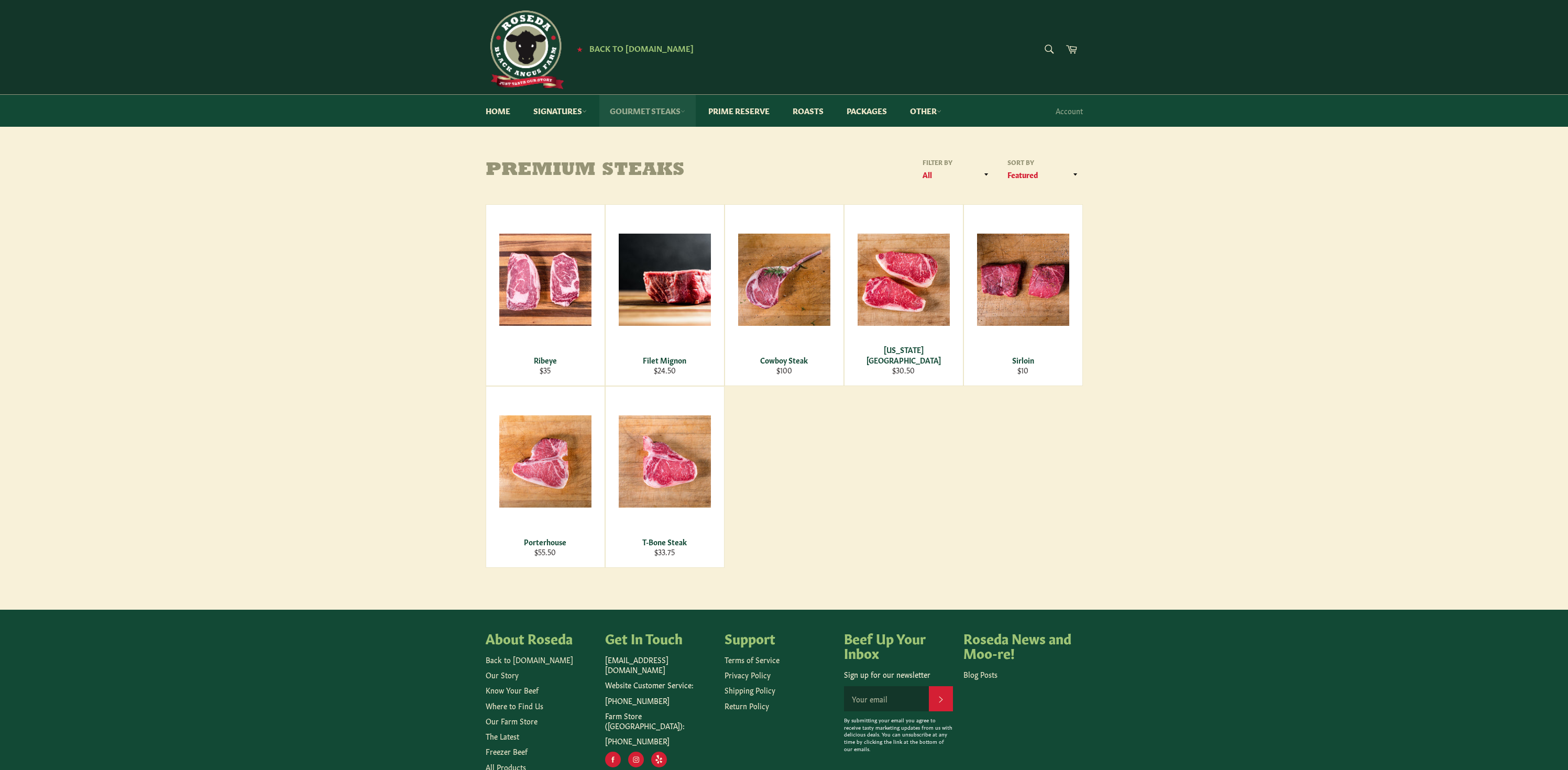
click at [654, 108] on link "Gourmet Steaks" at bounding box center [647, 110] width 97 height 32
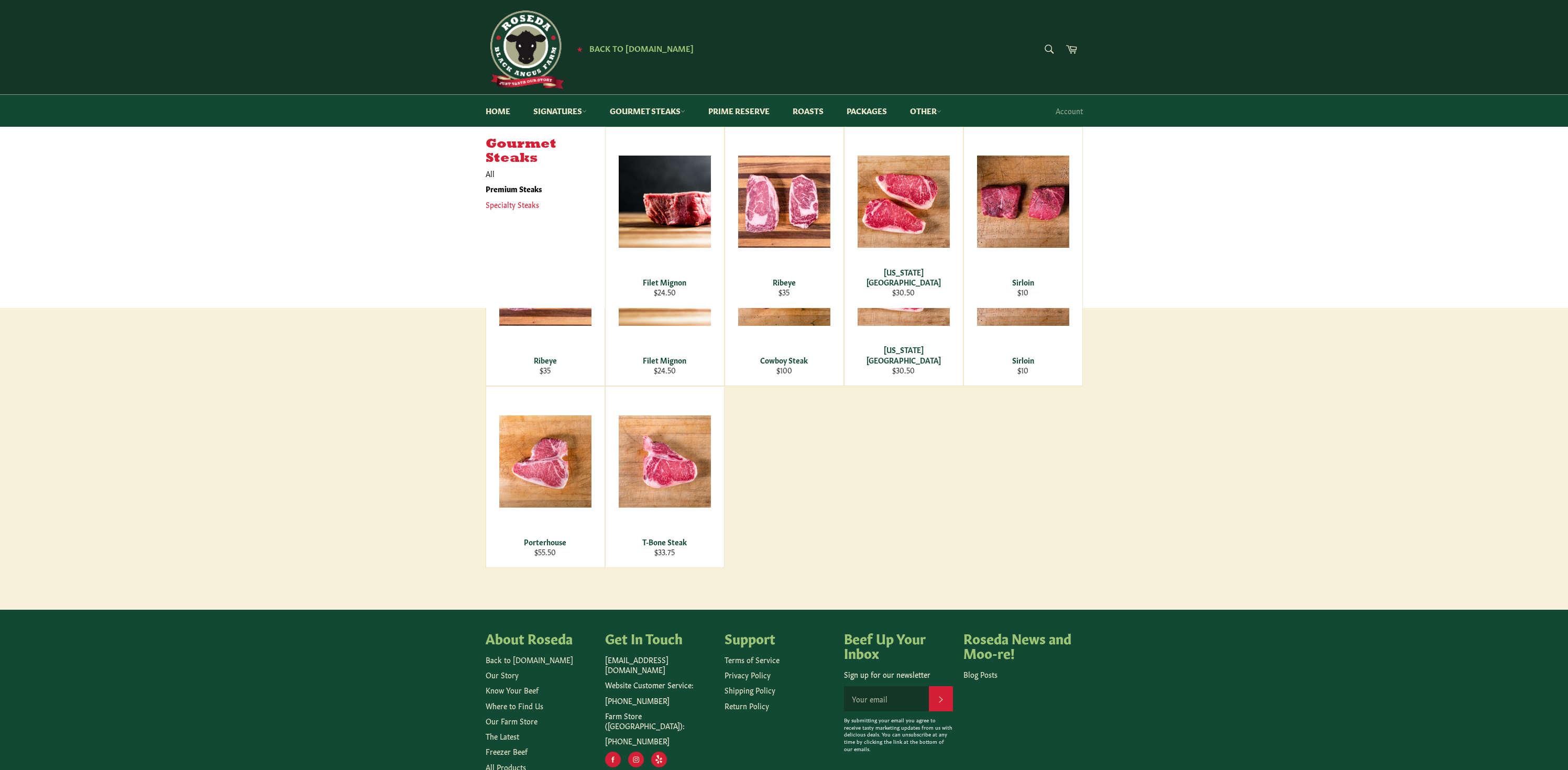
click at [514, 203] on link "Specialty Steaks" at bounding box center [537, 205] width 114 height 15
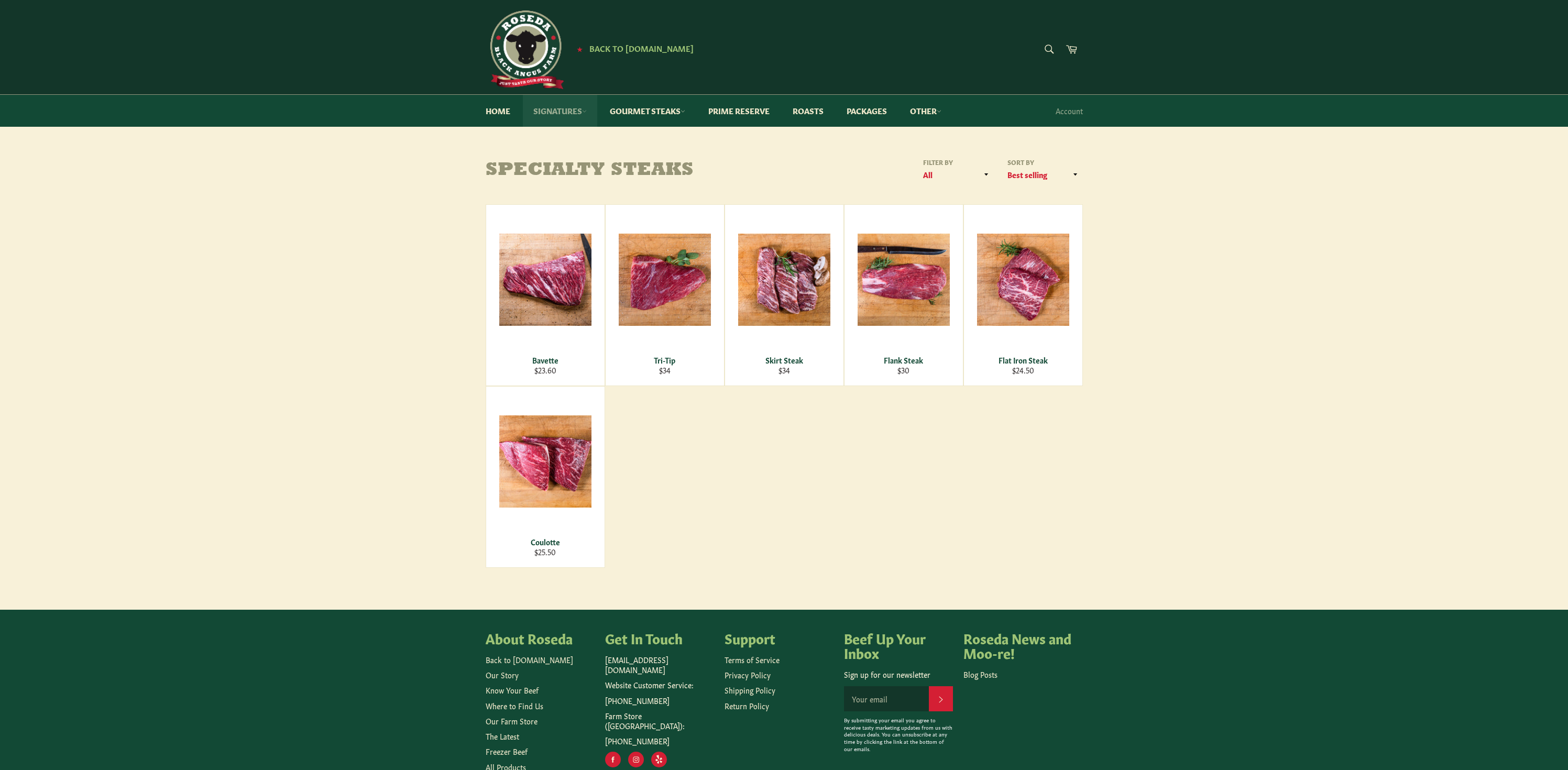
click at [568, 112] on link "Signatures" at bounding box center [559, 110] width 74 height 32
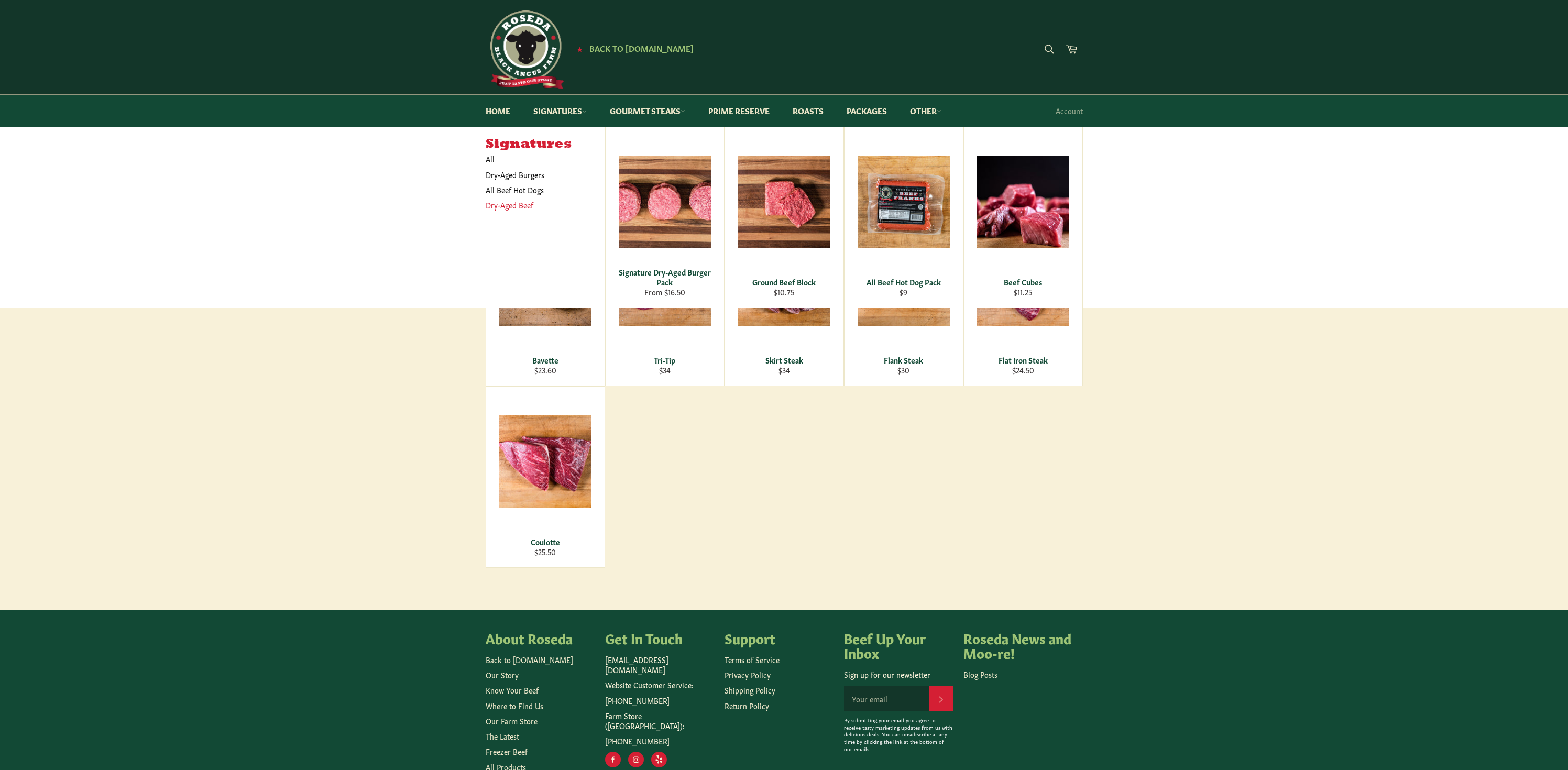
click at [526, 203] on link "Dry-Aged Beef" at bounding box center [537, 205] width 114 height 15
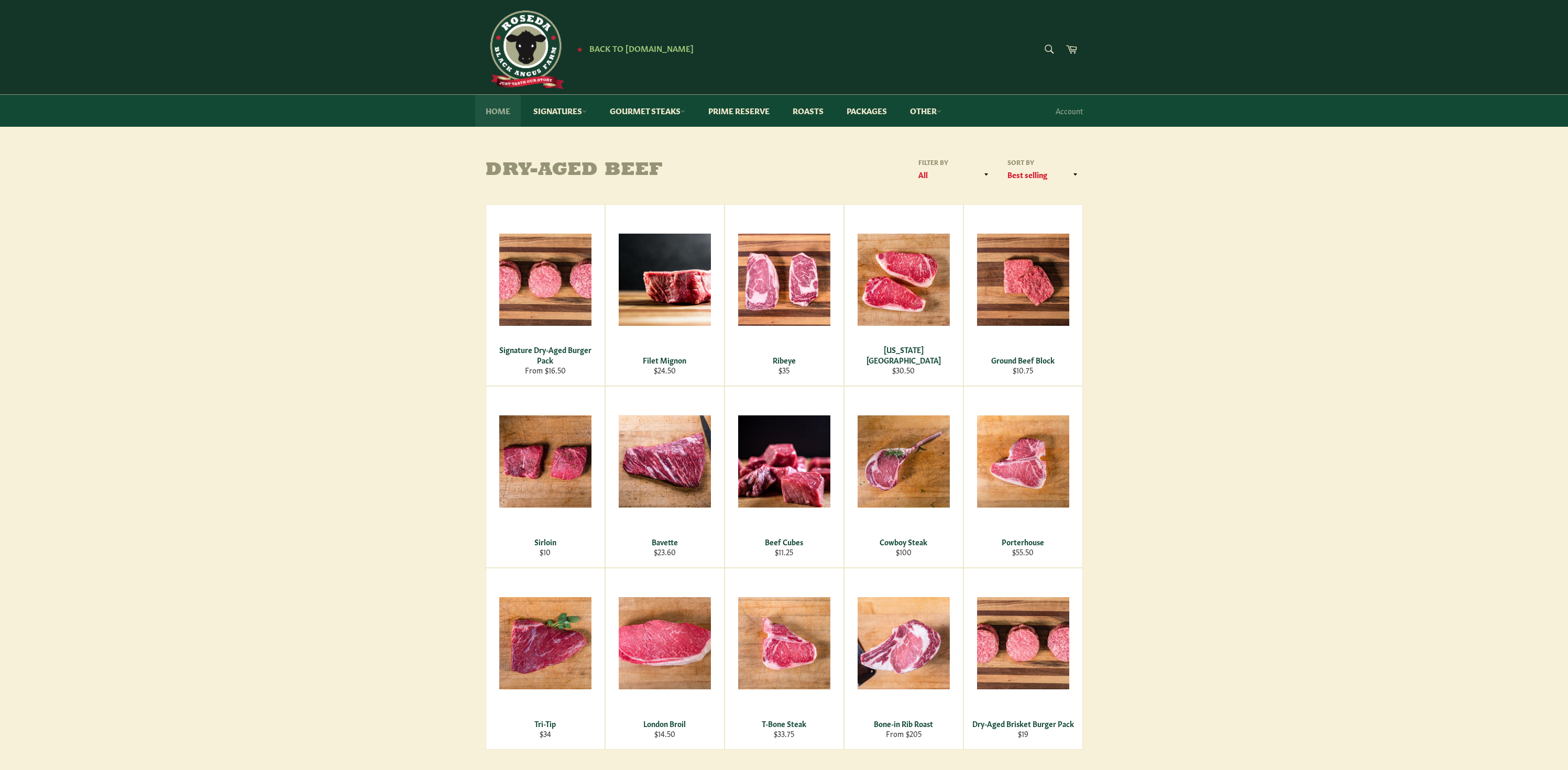
click at [499, 114] on link "Home" at bounding box center [498, 110] width 45 height 32
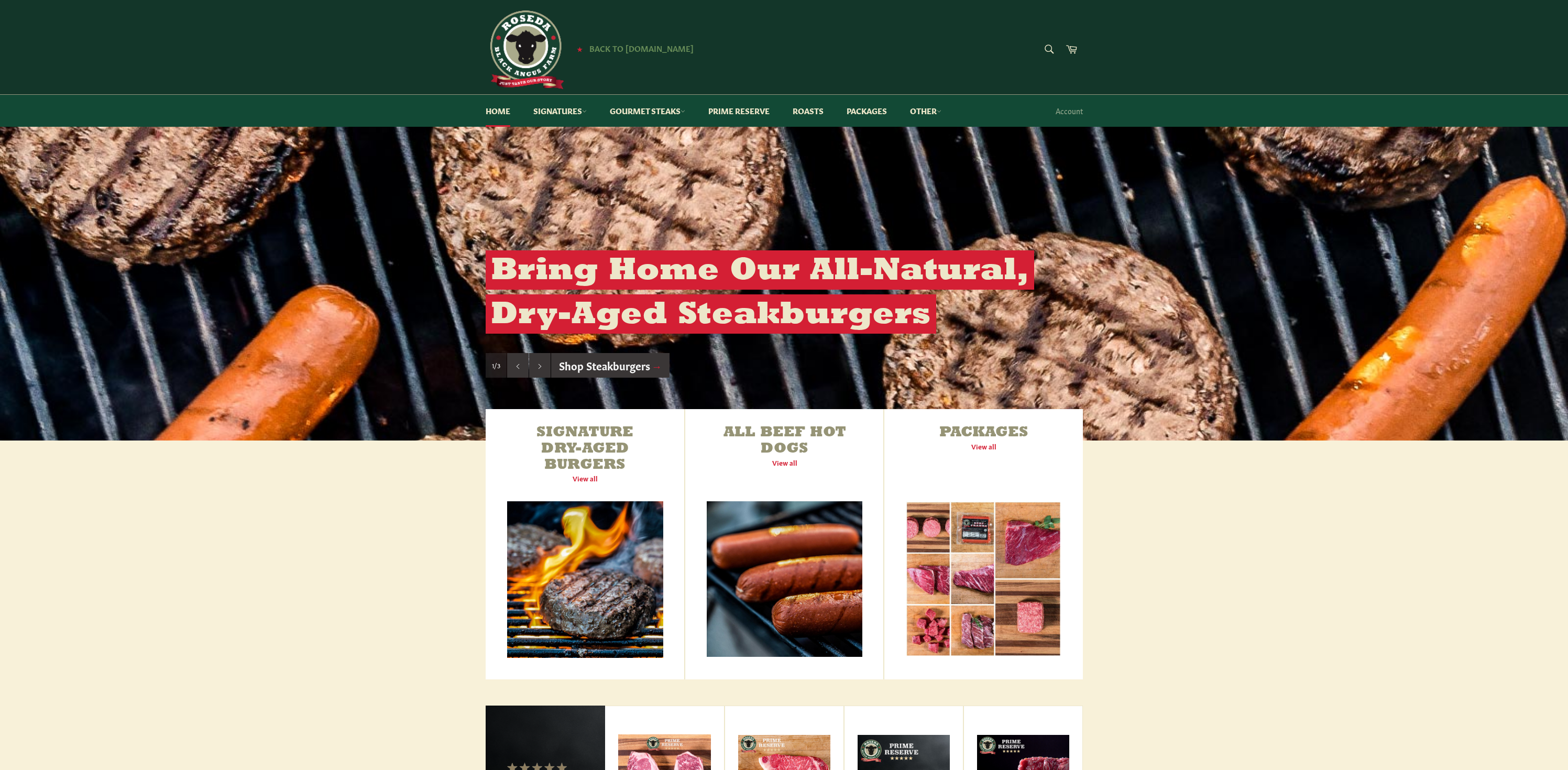
click at [644, 50] on span "Back to [DOMAIN_NAME]" at bounding box center [641, 47] width 104 height 11
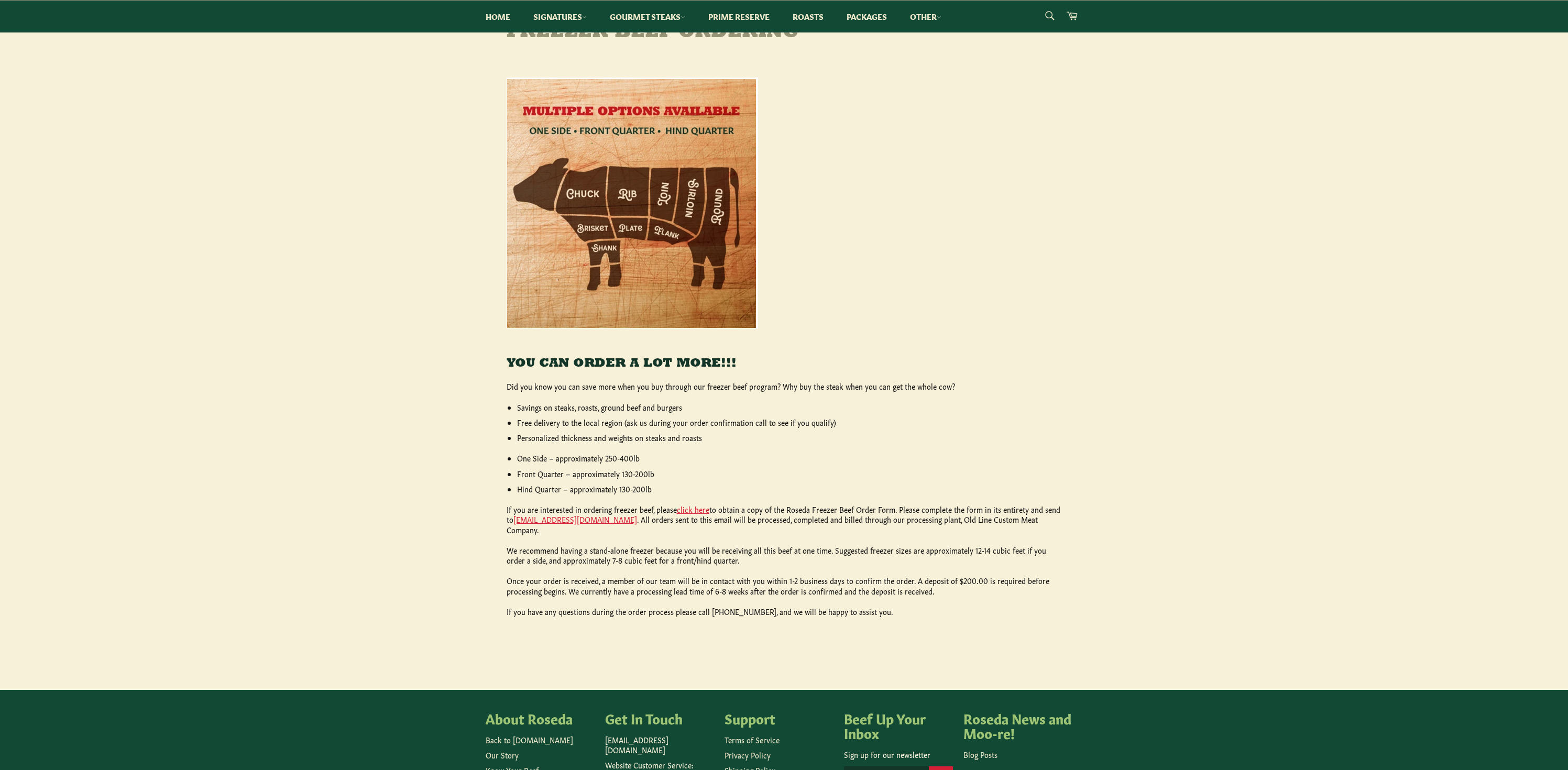
scroll to position [142, 0]
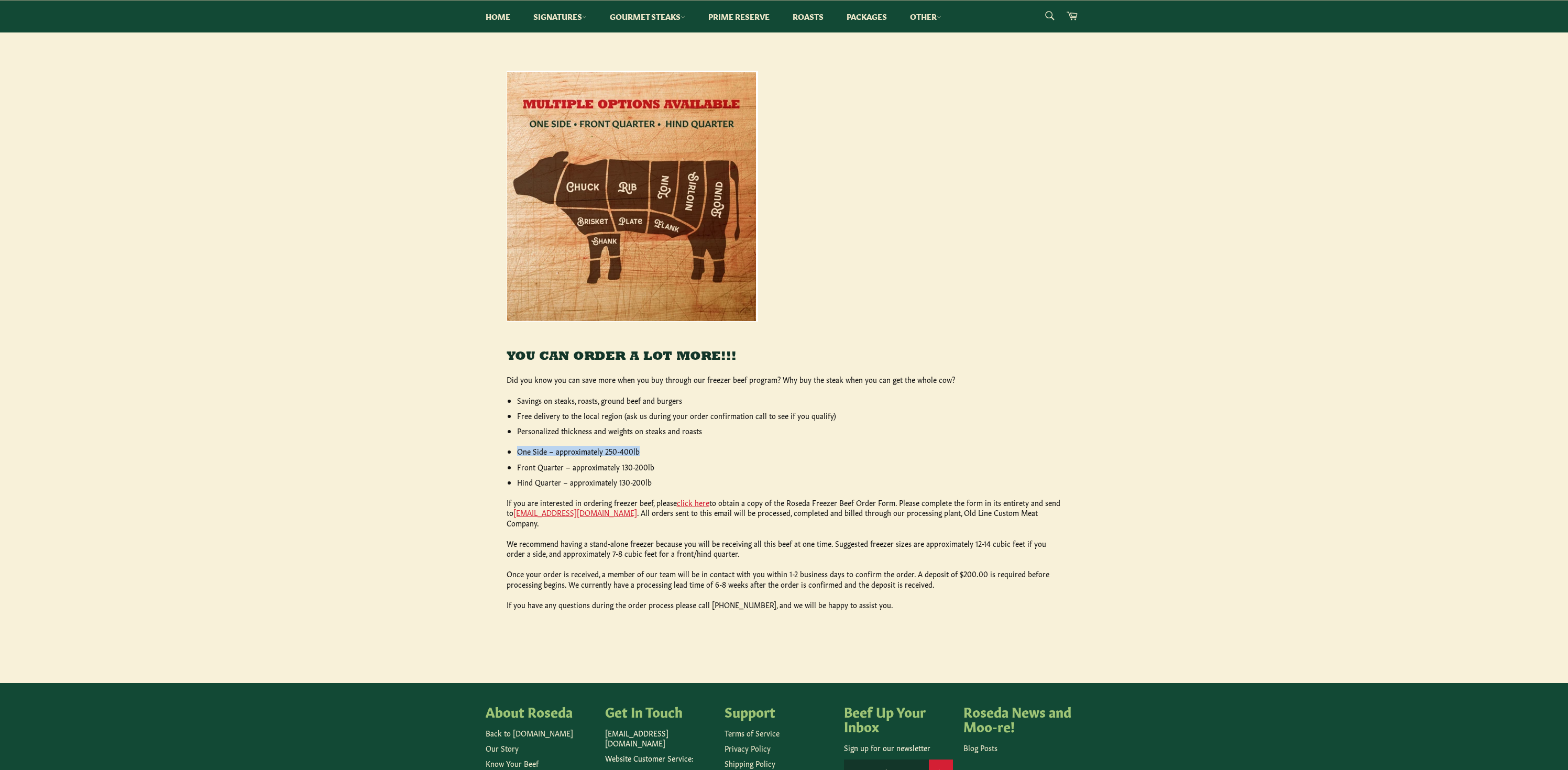
drag, startPoint x: 684, startPoint y: 452, endPoint x: 686, endPoint y: 443, distance: 9.2
click at [687, 444] on div "YOU CAN ORDER A LOT MORE!!! Did you know you can save more when you buy through…" at bounding box center [784, 340] width 556 height 539
drag, startPoint x: 682, startPoint y: 466, endPoint x: 685, endPoint y: 458, distance: 8.5
click at [685, 458] on ul "One Side – approximately 250-400lb Front Quarter – approximately 130-200lb Hind…" at bounding box center [789, 467] width 545 height 41
drag, startPoint x: 687, startPoint y: 479, endPoint x: 691, endPoint y: 468, distance: 11.7
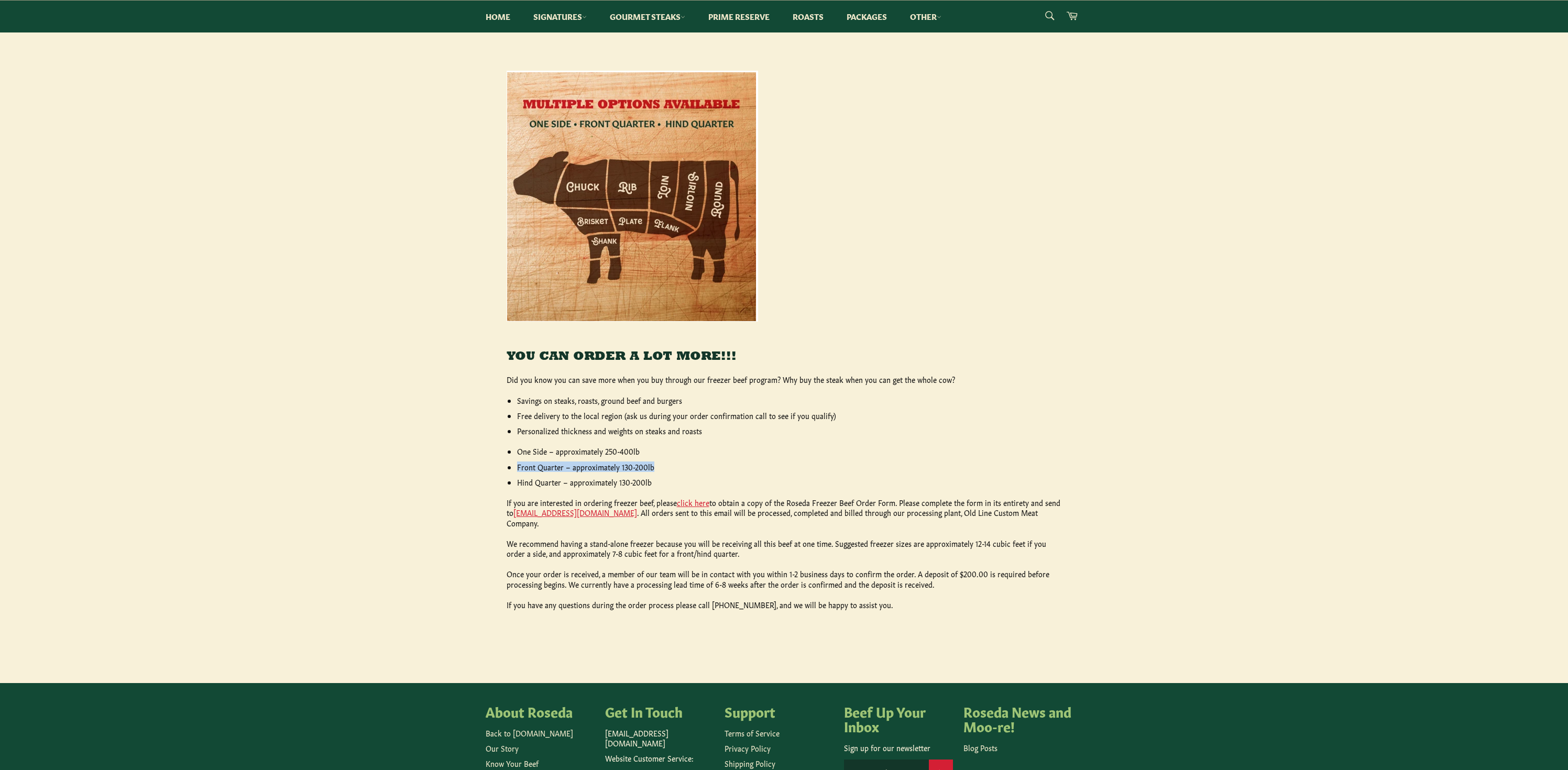
click at [691, 468] on ul "One Side – approximately 250-400lb Front Quarter – approximately 130-200lb Hind…" at bounding box center [789, 467] width 545 height 41
drag, startPoint x: 686, startPoint y: 485, endPoint x: 690, endPoint y: 474, distance: 11.7
click at [690, 474] on ul "One Side – approximately 250-400lb Front Quarter – approximately 130-200lb Hind…" at bounding box center [789, 467] width 545 height 41
click at [698, 465] on ul "One Side – approximately 250-400lb Front Quarter – approximately 130-200lb Hind…" at bounding box center [789, 467] width 545 height 41
click at [725, 135] on img at bounding box center [632, 196] width 251 height 251
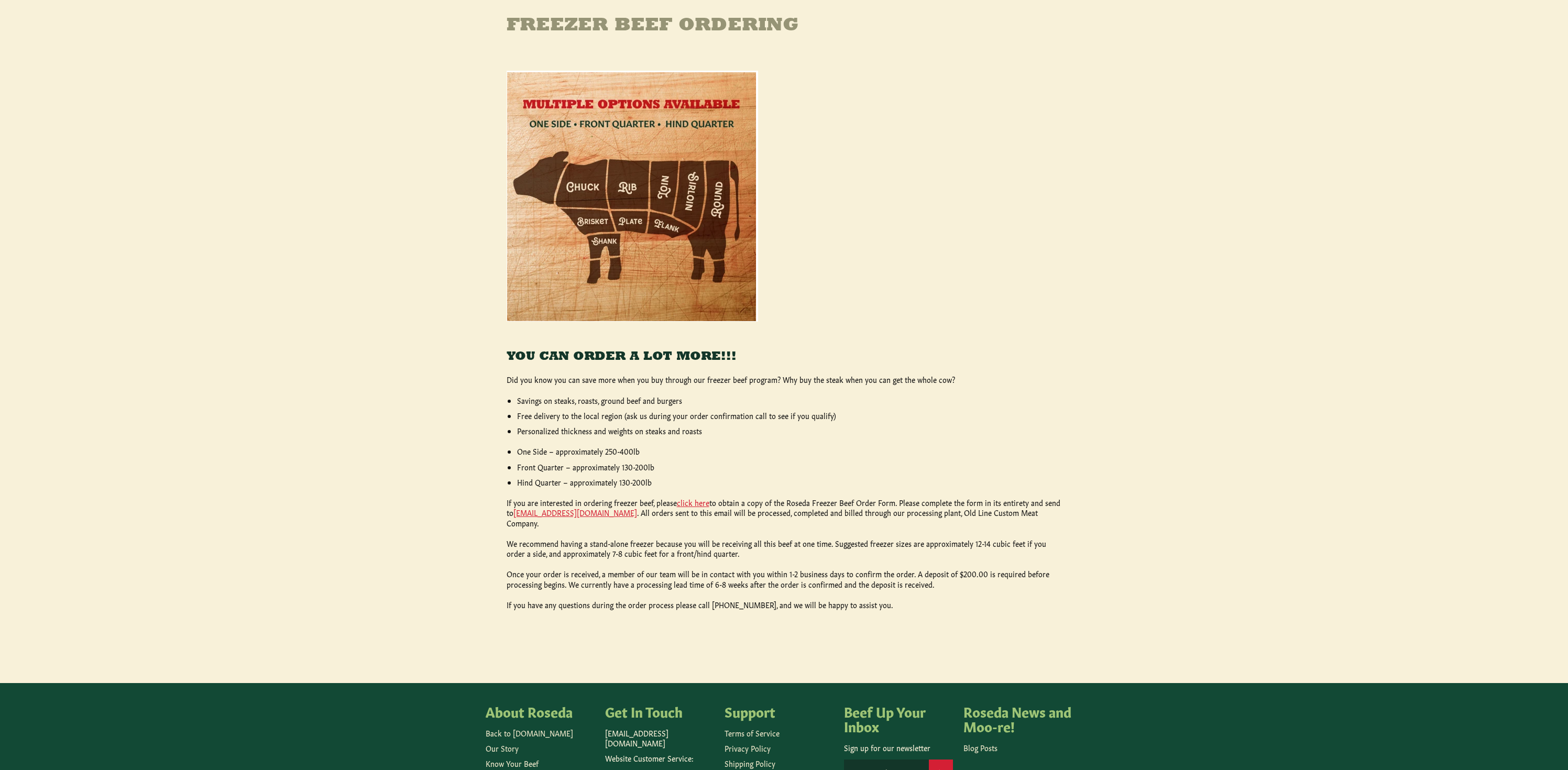
scroll to position [0, 0]
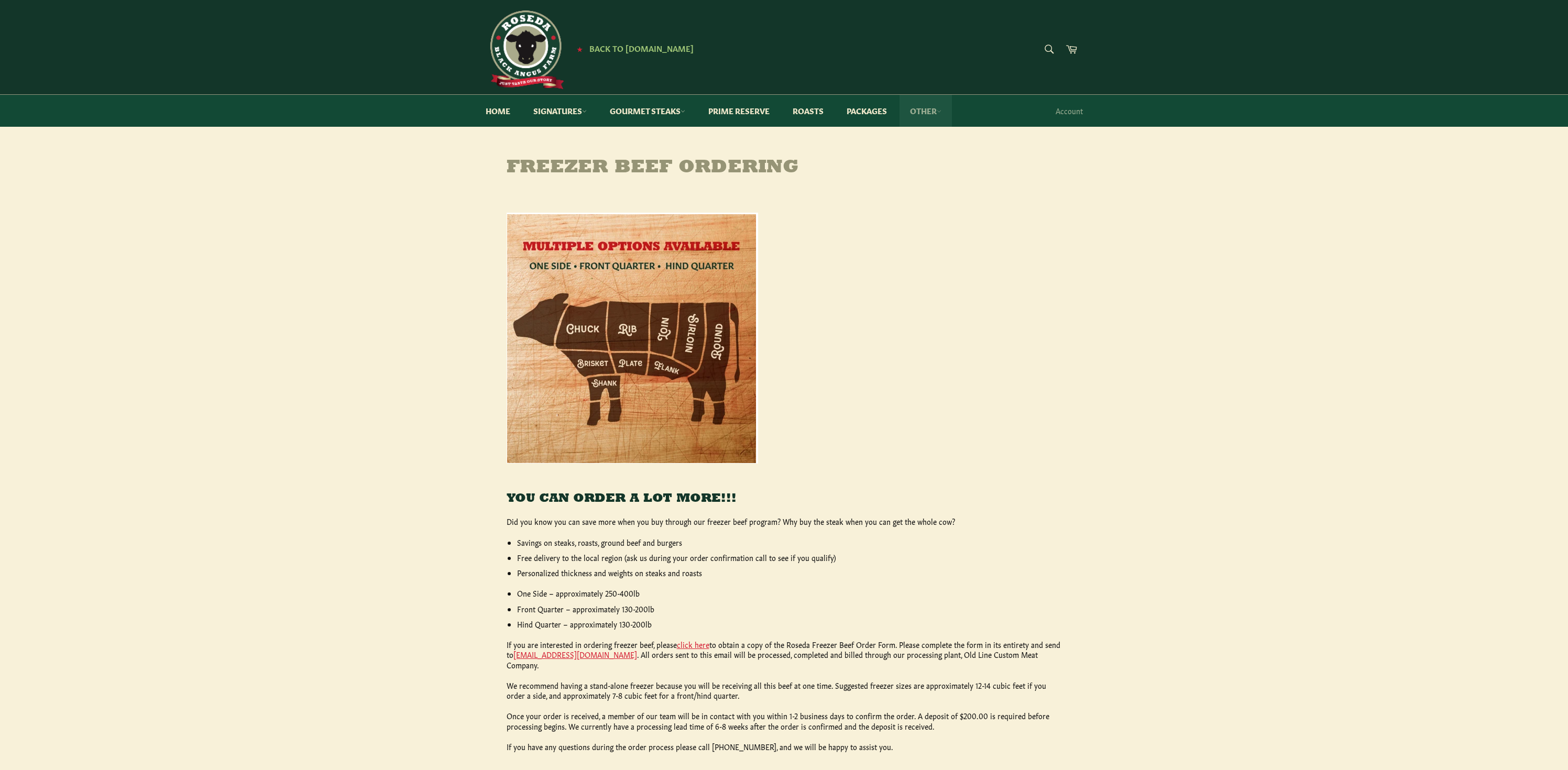
click at [935, 110] on link "Other" at bounding box center [926, 110] width 52 height 32
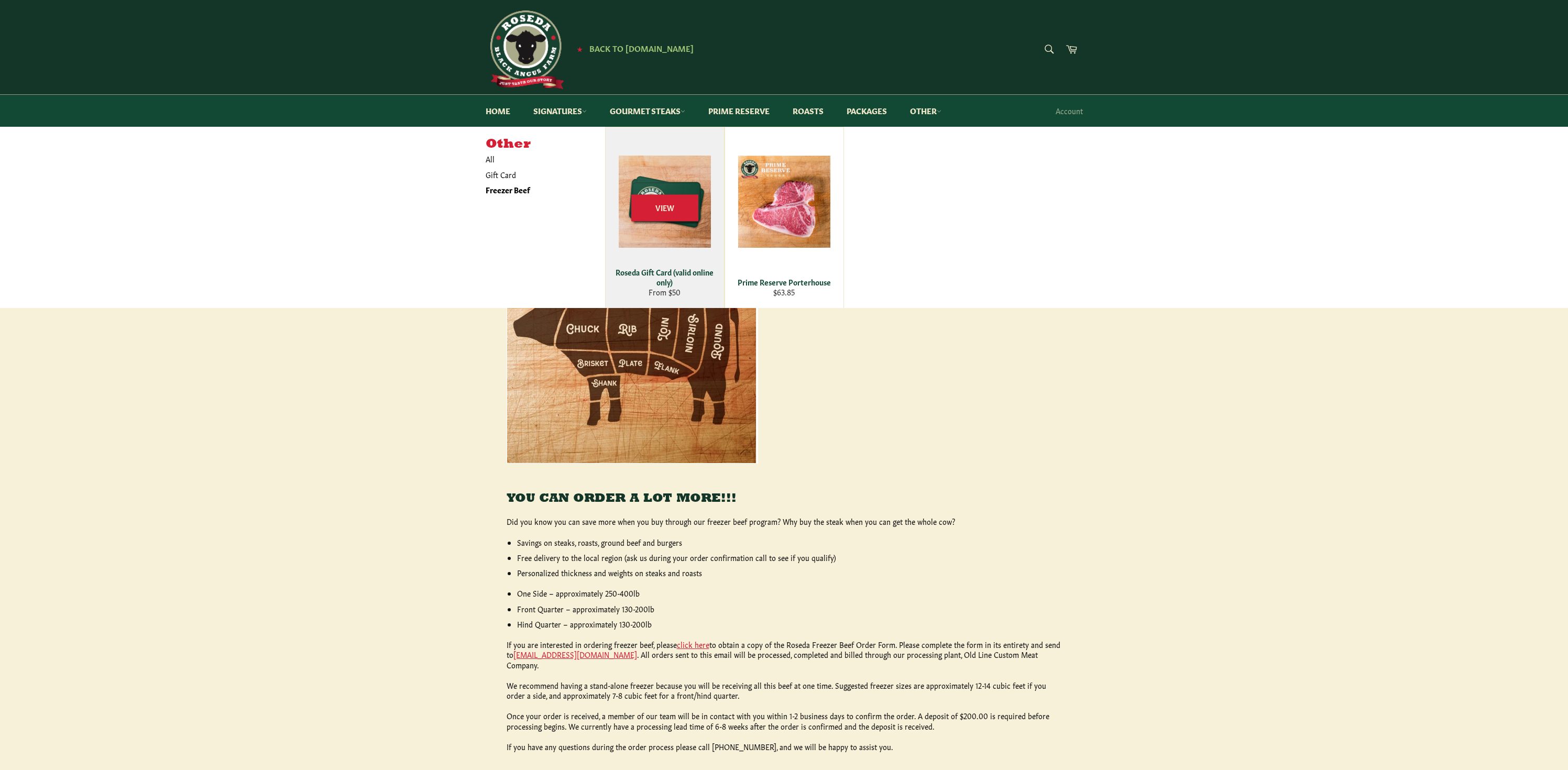
click at [694, 190] on div "View" at bounding box center [665, 217] width 119 height 181
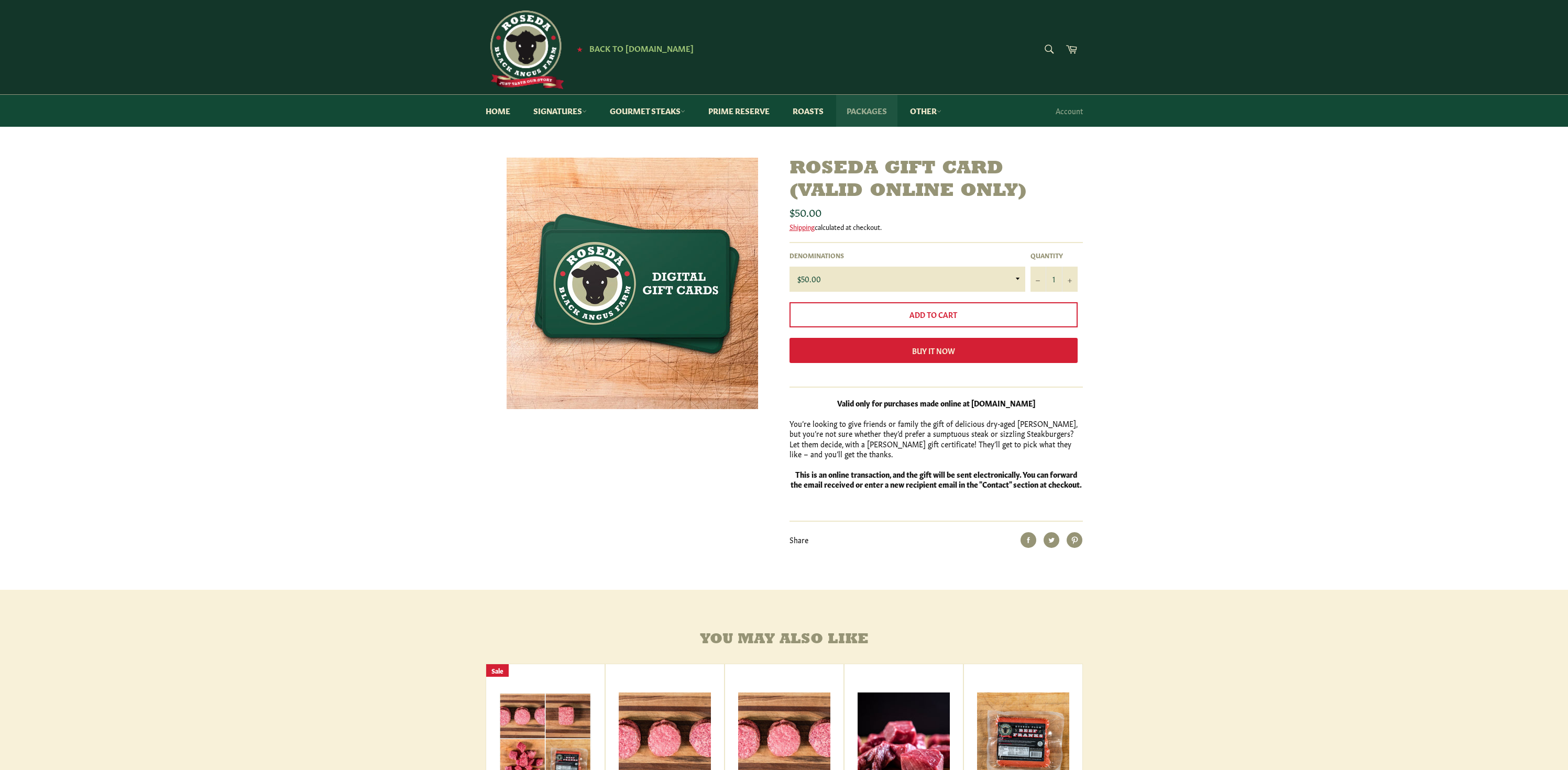
click at [876, 108] on link "Packages" at bounding box center [866, 110] width 61 height 32
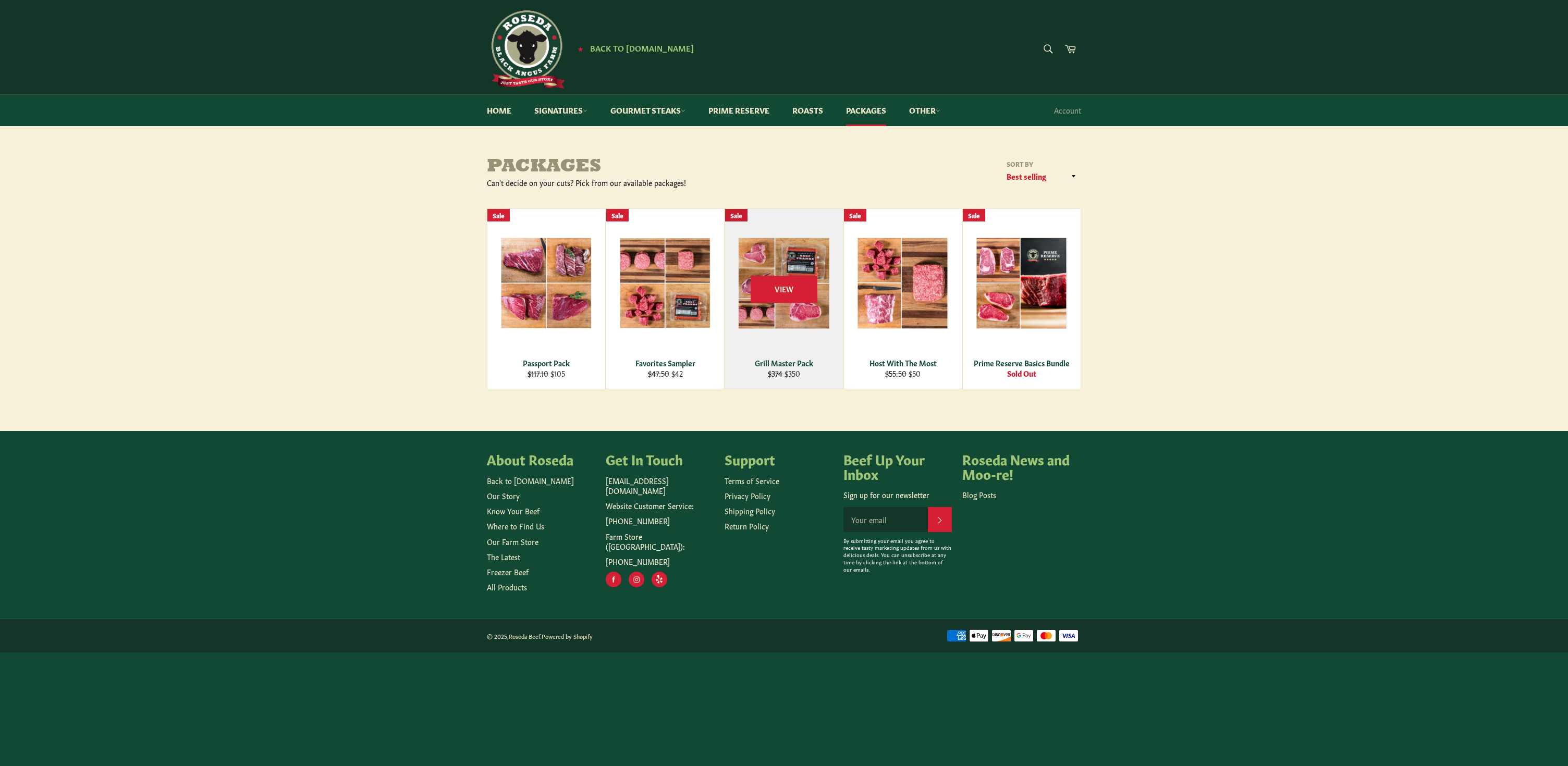
click at [785, 259] on div "View" at bounding box center [784, 298] width 118 height 180
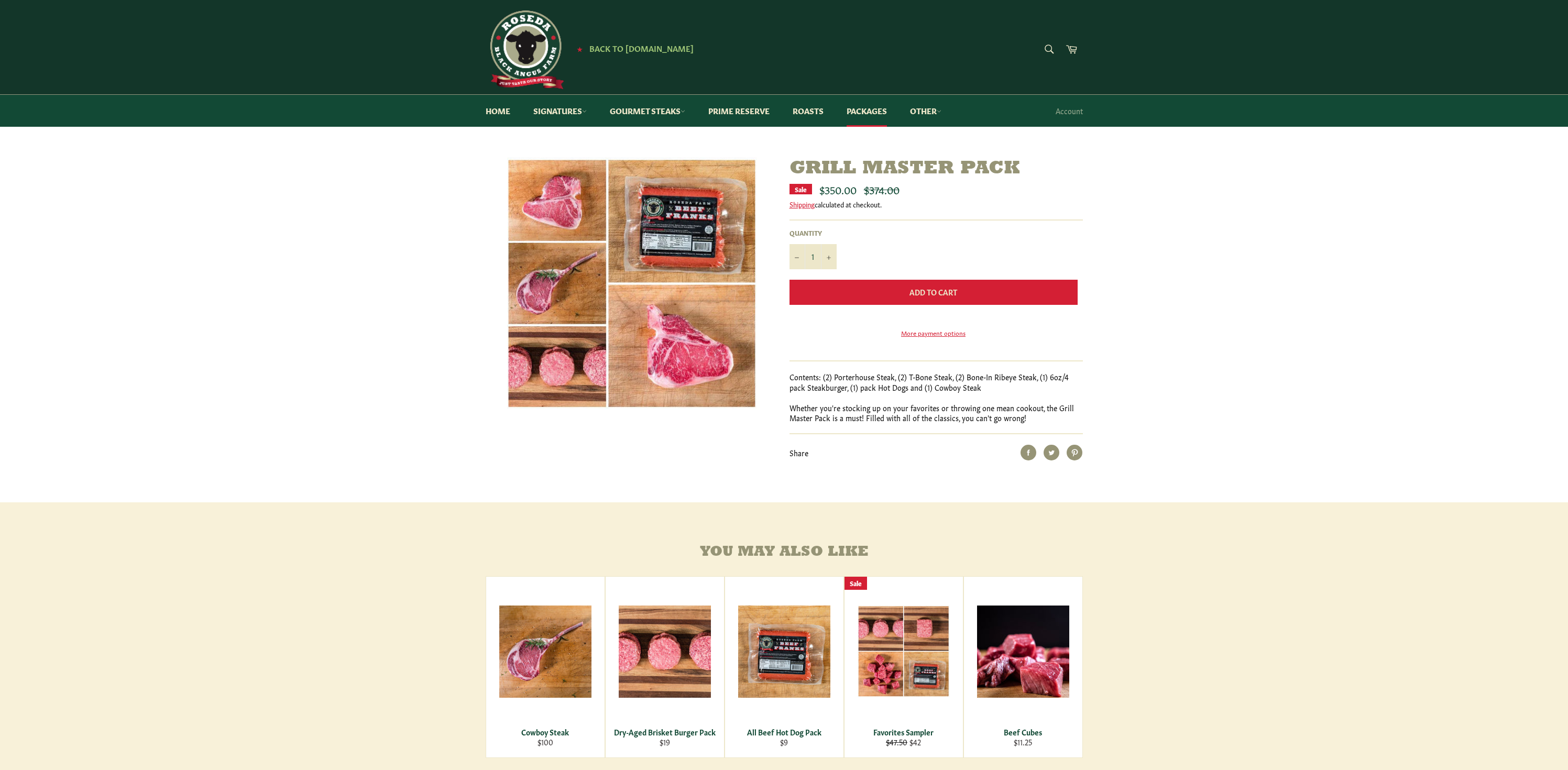
click at [972, 289] on button "Add to Cart" at bounding box center [933, 293] width 288 height 25
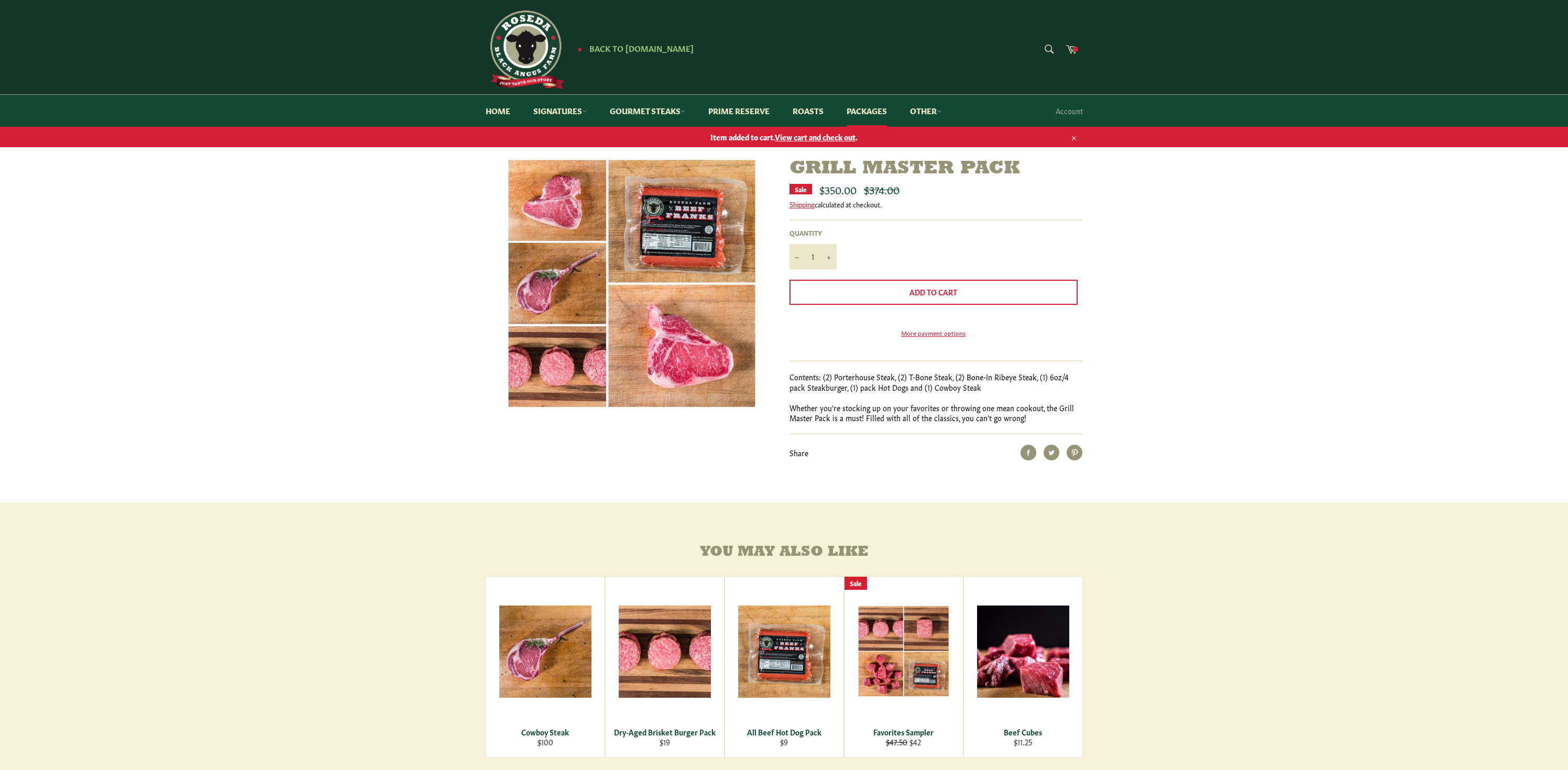
click at [847, 136] on span "View cart and check out" at bounding box center [815, 136] width 81 height 11
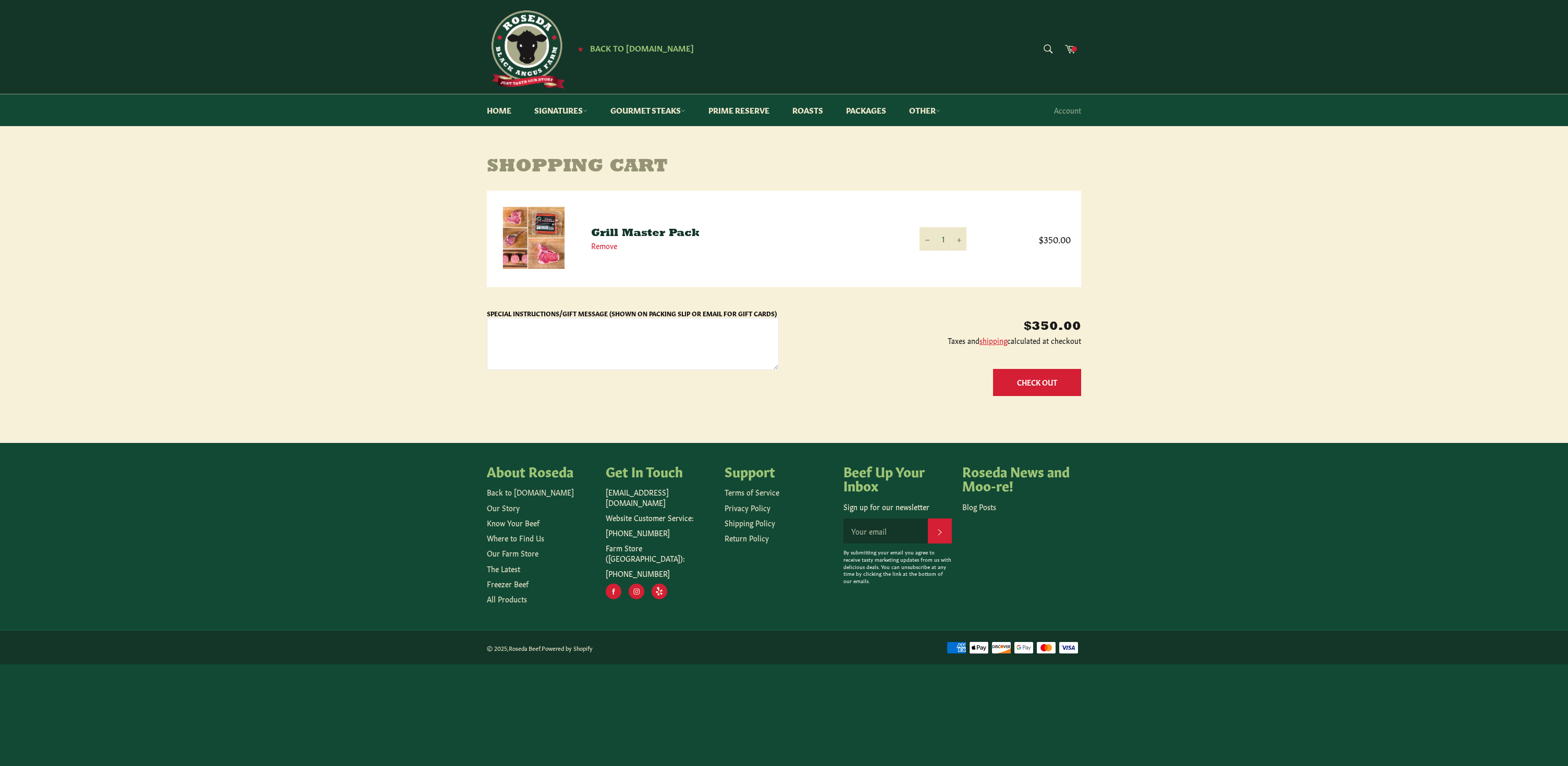
click at [1020, 379] on button "Check Out" at bounding box center [1037, 383] width 88 height 27
